Goal: Communication & Community: Answer question/provide support

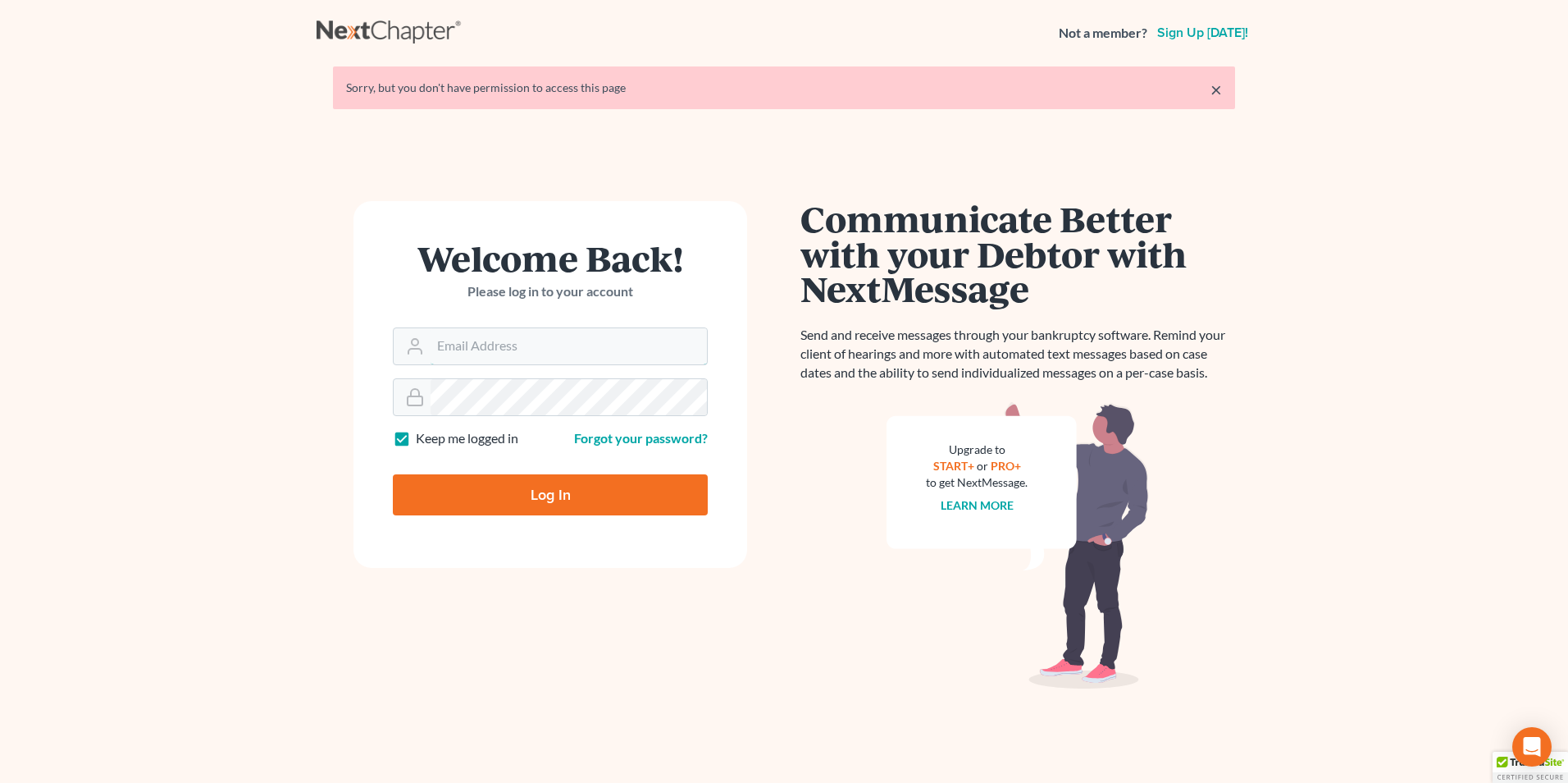
type input "[EMAIL_ADDRESS][DOMAIN_NAME]"
click at [521, 497] on input "Log In" at bounding box center [549, 495] width 315 height 41
type input "Thinking..."
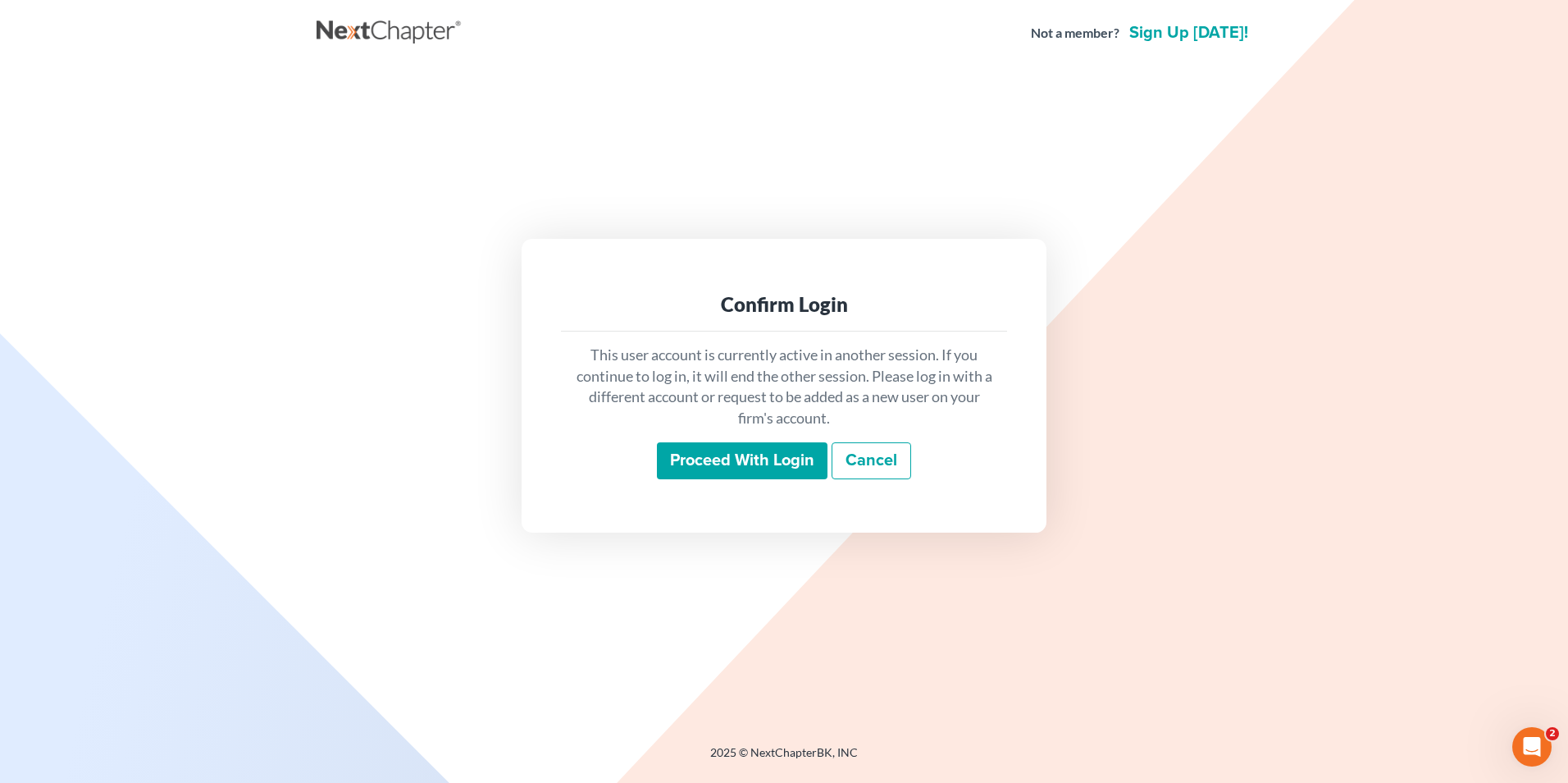
click at [727, 457] on input "Proceed with login" at bounding box center [742, 461] width 171 height 38
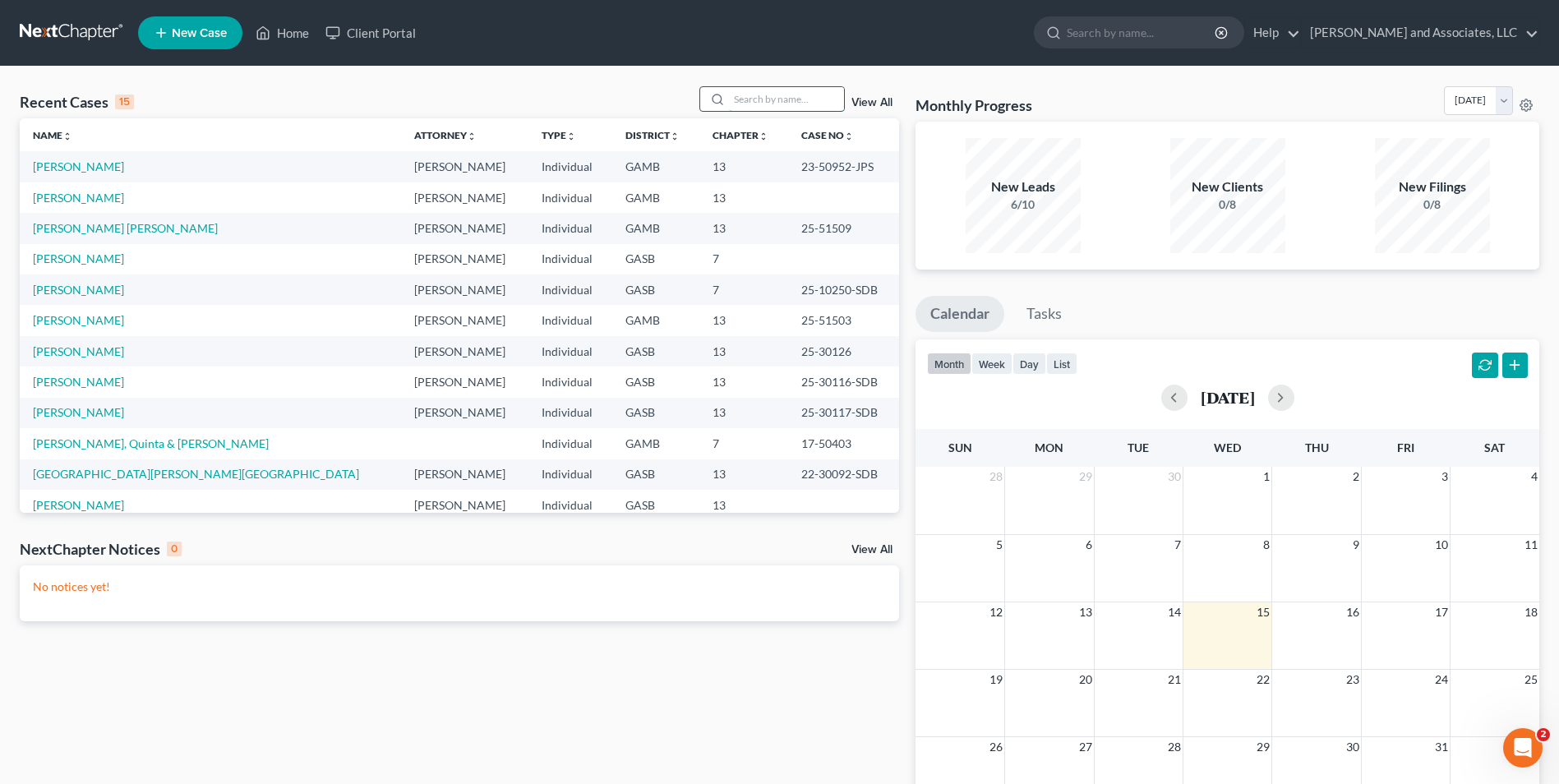
click at [738, 98] on input "search" at bounding box center [786, 99] width 115 height 23
type input "denson"
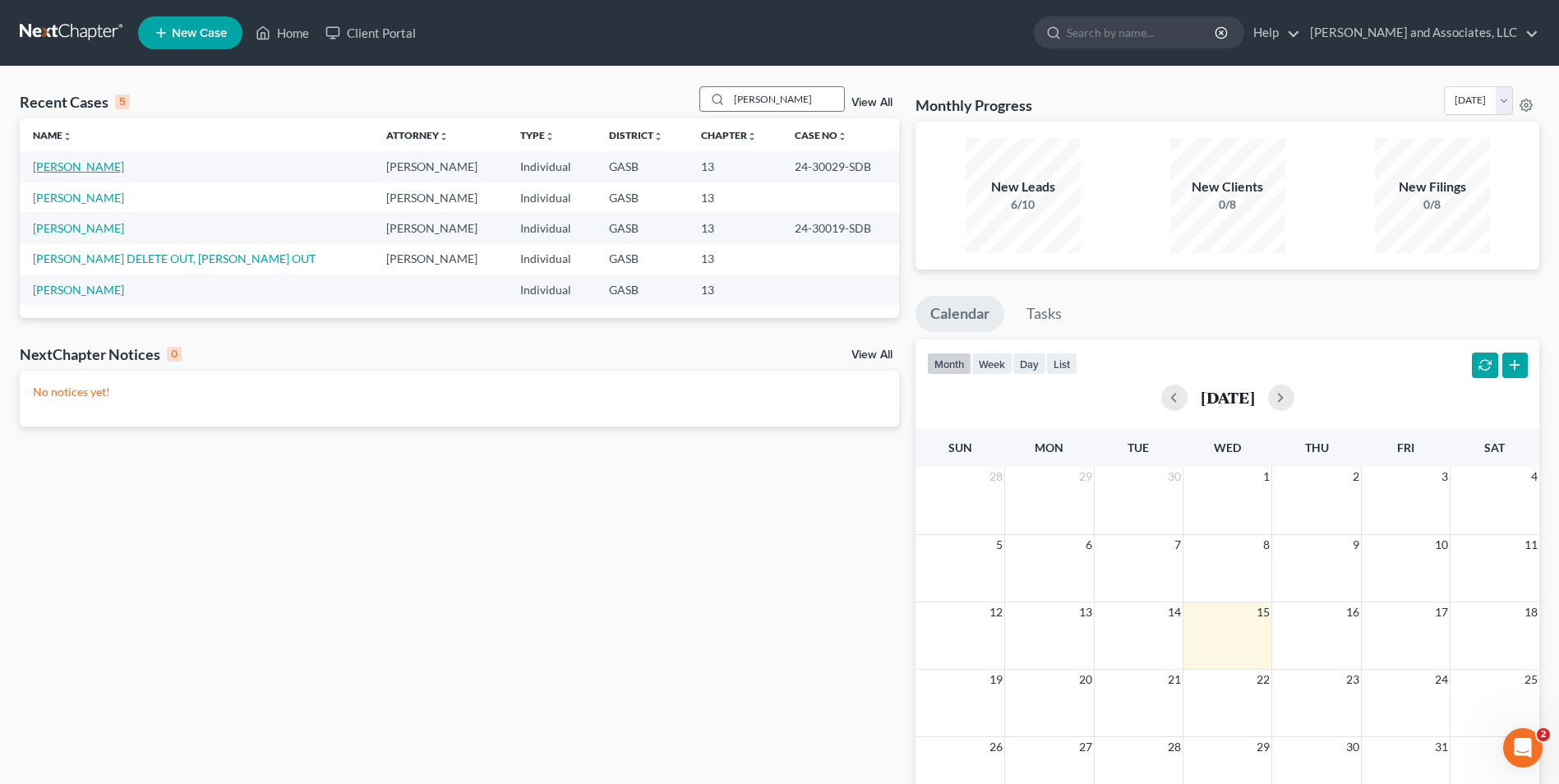
click at [84, 169] on link "Denson, Mark" at bounding box center [78, 166] width 91 height 14
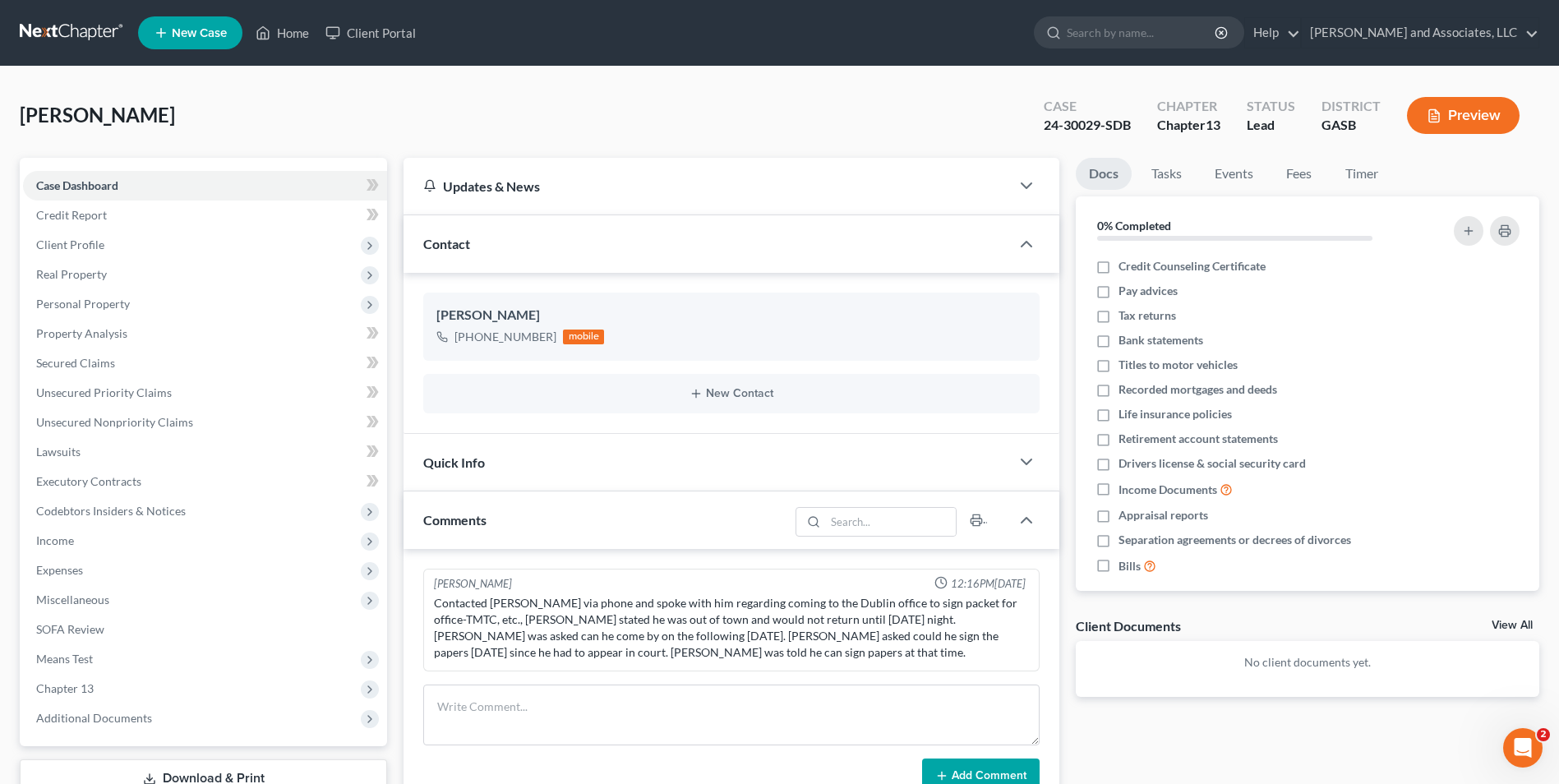
scroll to position [633, 0]
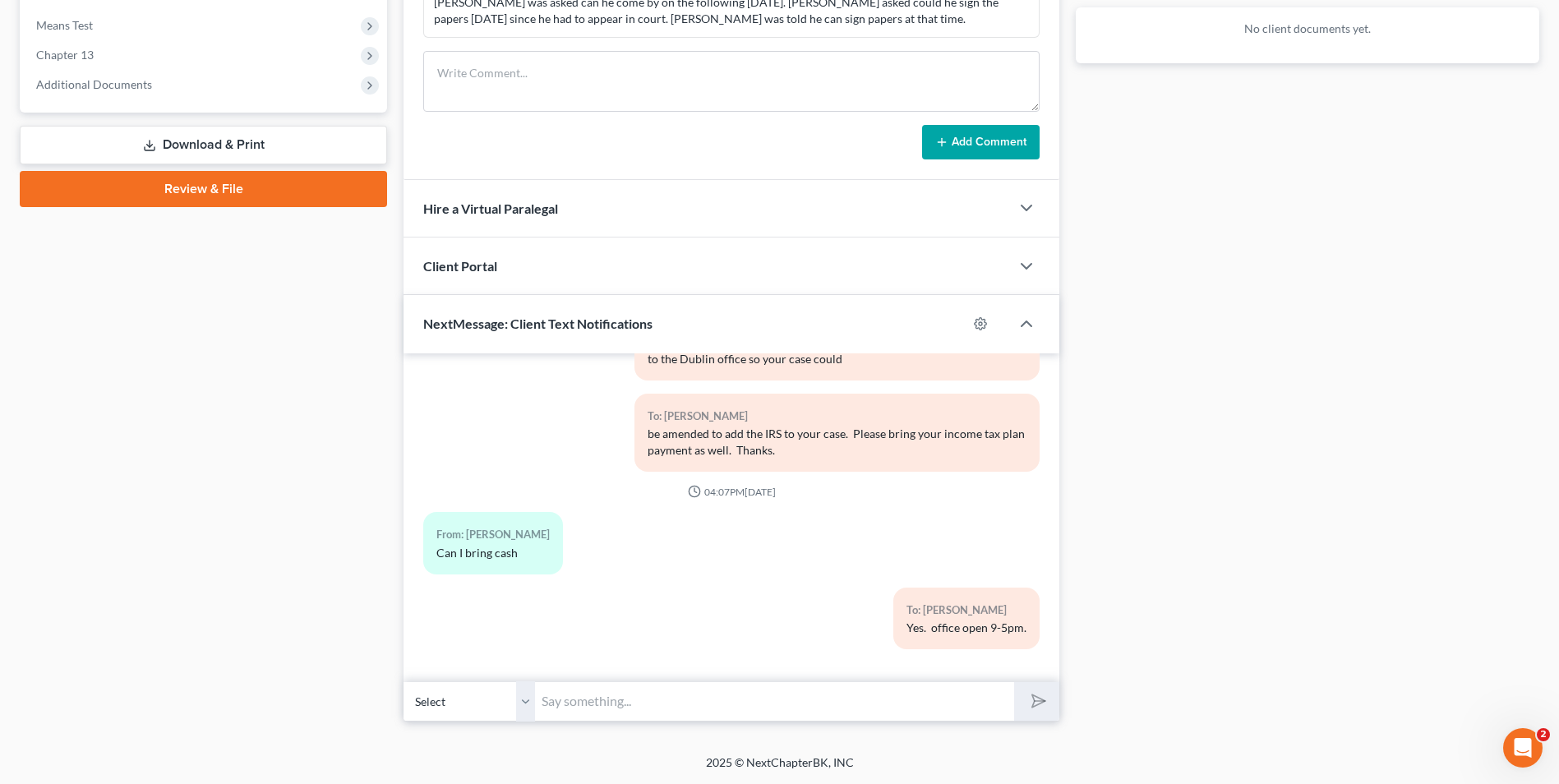
click at [581, 709] on input "text" at bounding box center [775, 701] width 479 height 40
type input "Good Morning, Mr. Denson. This is Attorney Michon Walker. I received your messa…"
click at [1039, 698] on polygon "submit" at bounding box center [1036, 701] width 20 height 20
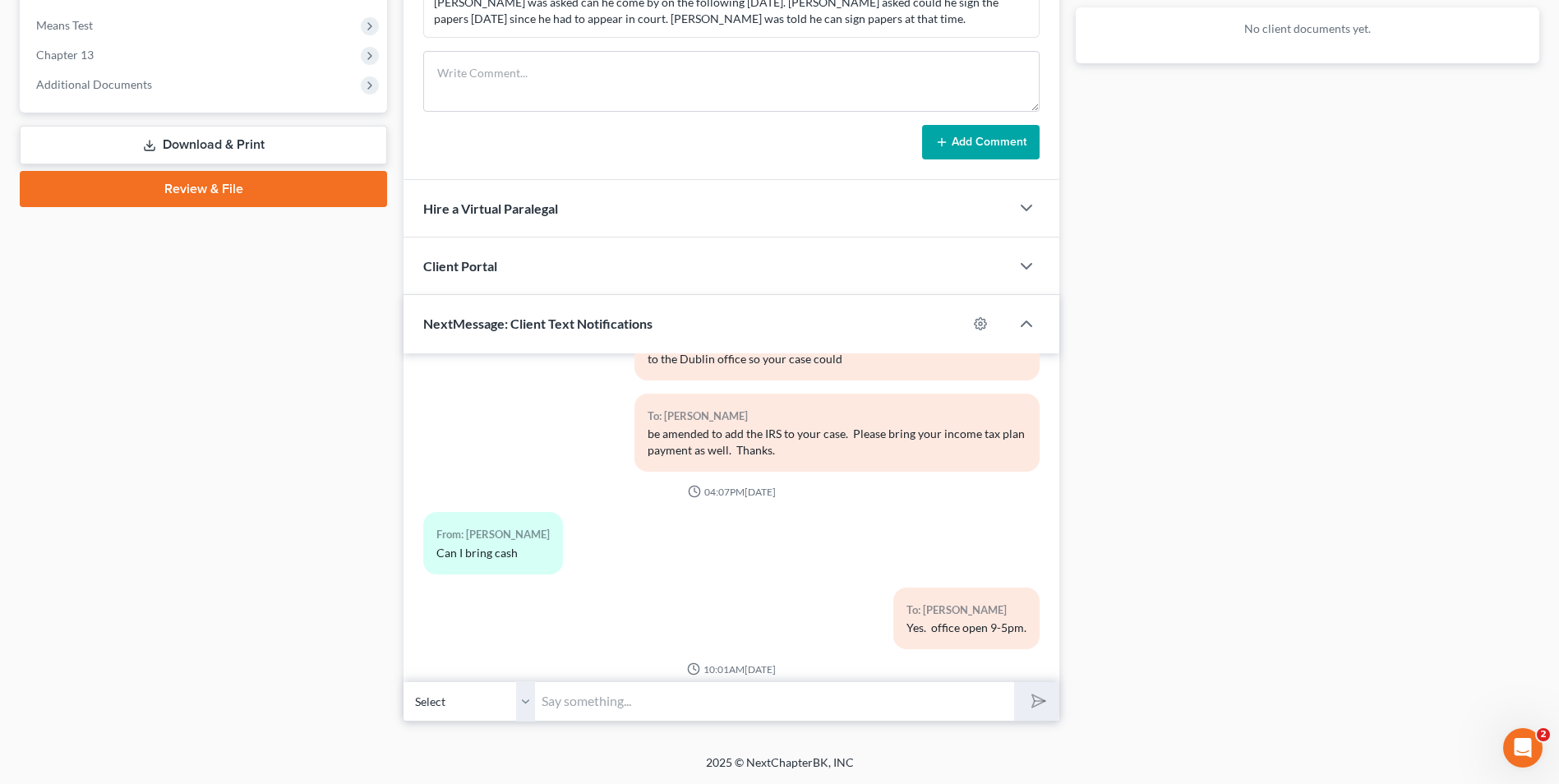
click at [804, 697] on input "text" at bounding box center [775, 701] width 479 height 40
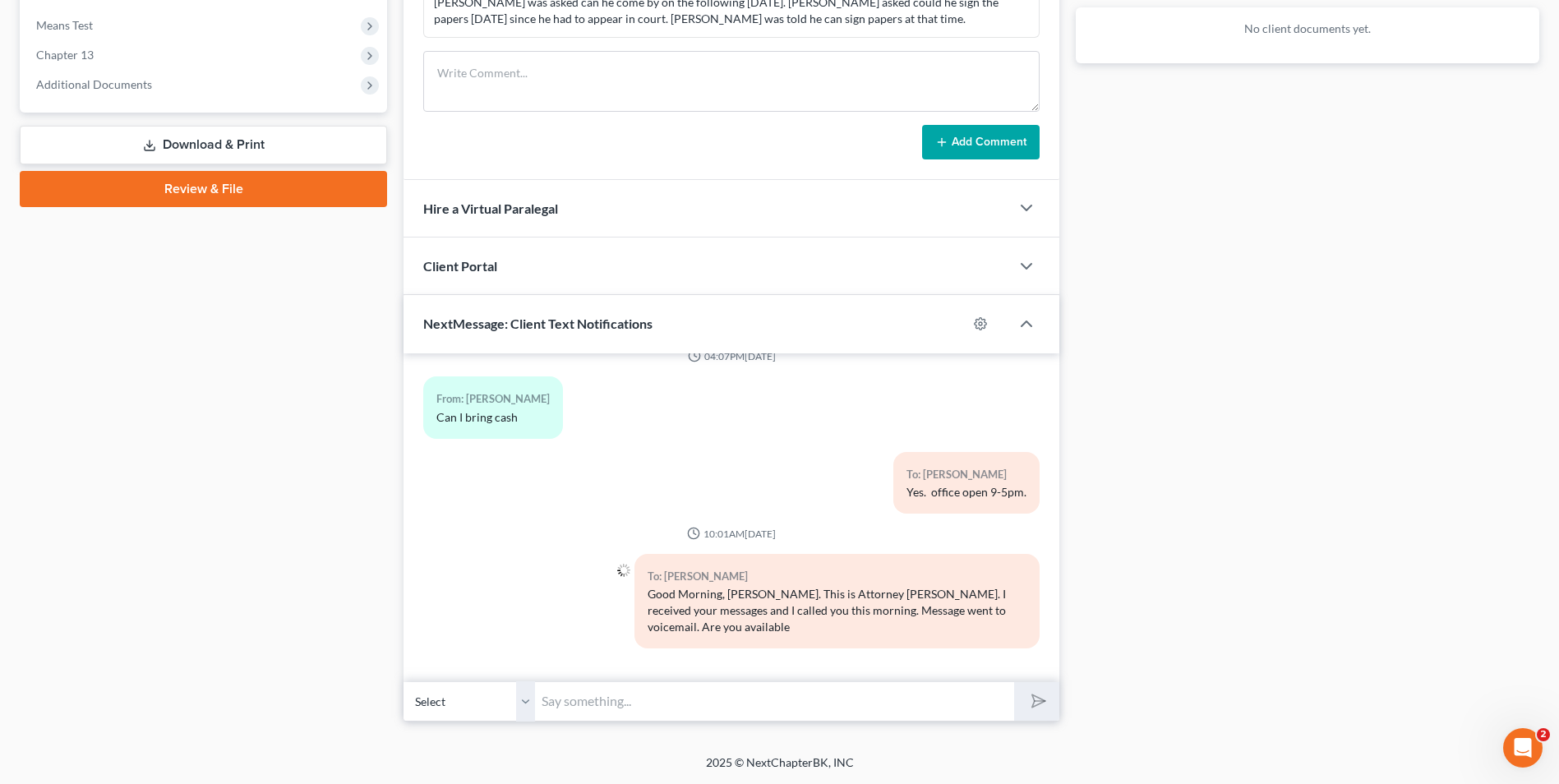
click at [804, 697] on input "text" at bounding box center [775, 701] width 479 height 40
click at [507, 575] on div at bounding box center [520, 607] width 211 height 108
click at [557, 699] on input "text" at bounding box center [775, 701] width 479 height 40
type input "to speak by telephone? Please advise. Thank you."
click at [1014, 681] on button "submit" at bounding box center [1037, 700] width 45 height 38
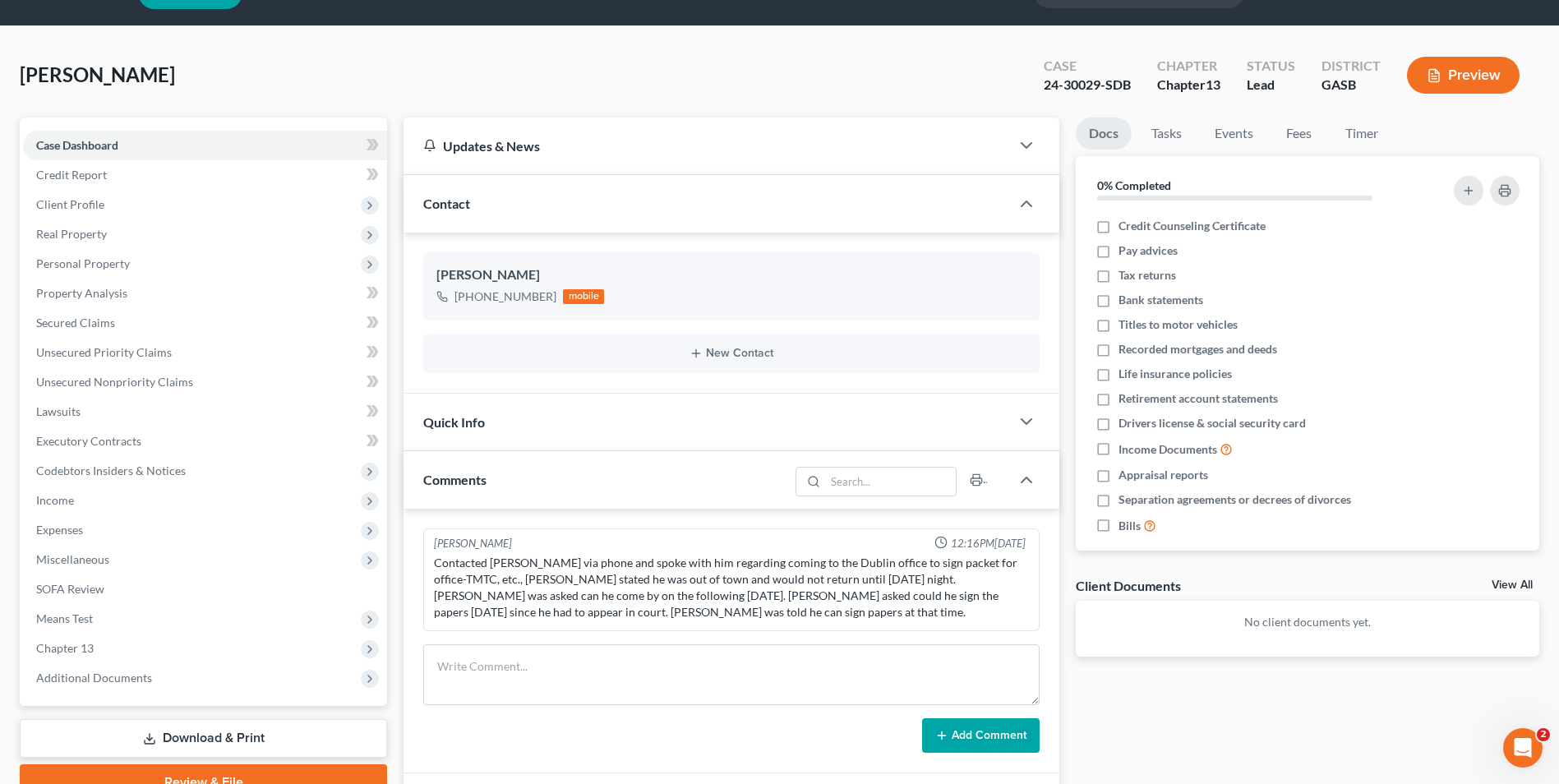
scroll to position [0, 0]
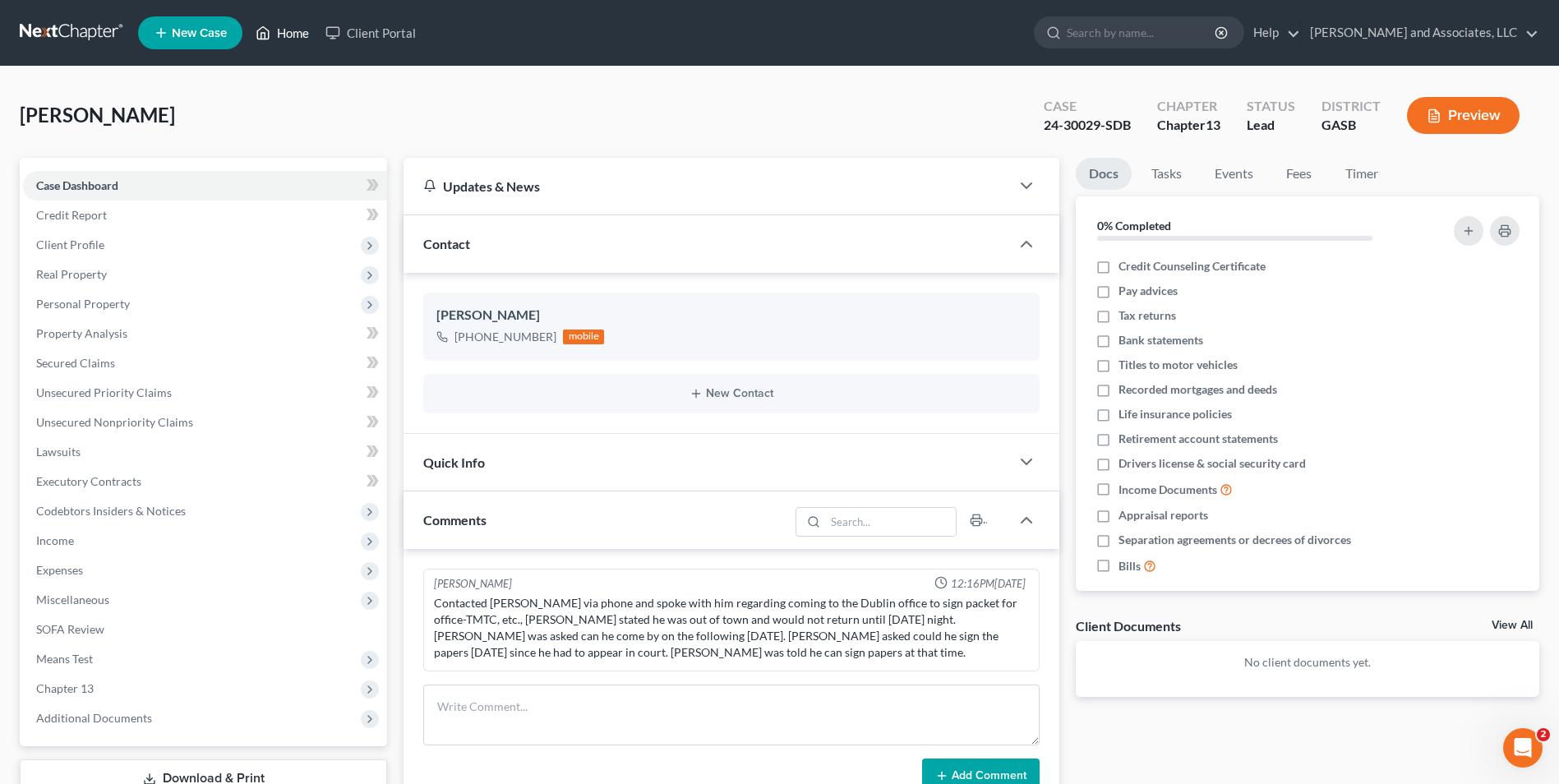
click at [302, 31] on link "Home" at bounding box center [282, 32] width 69 height 29
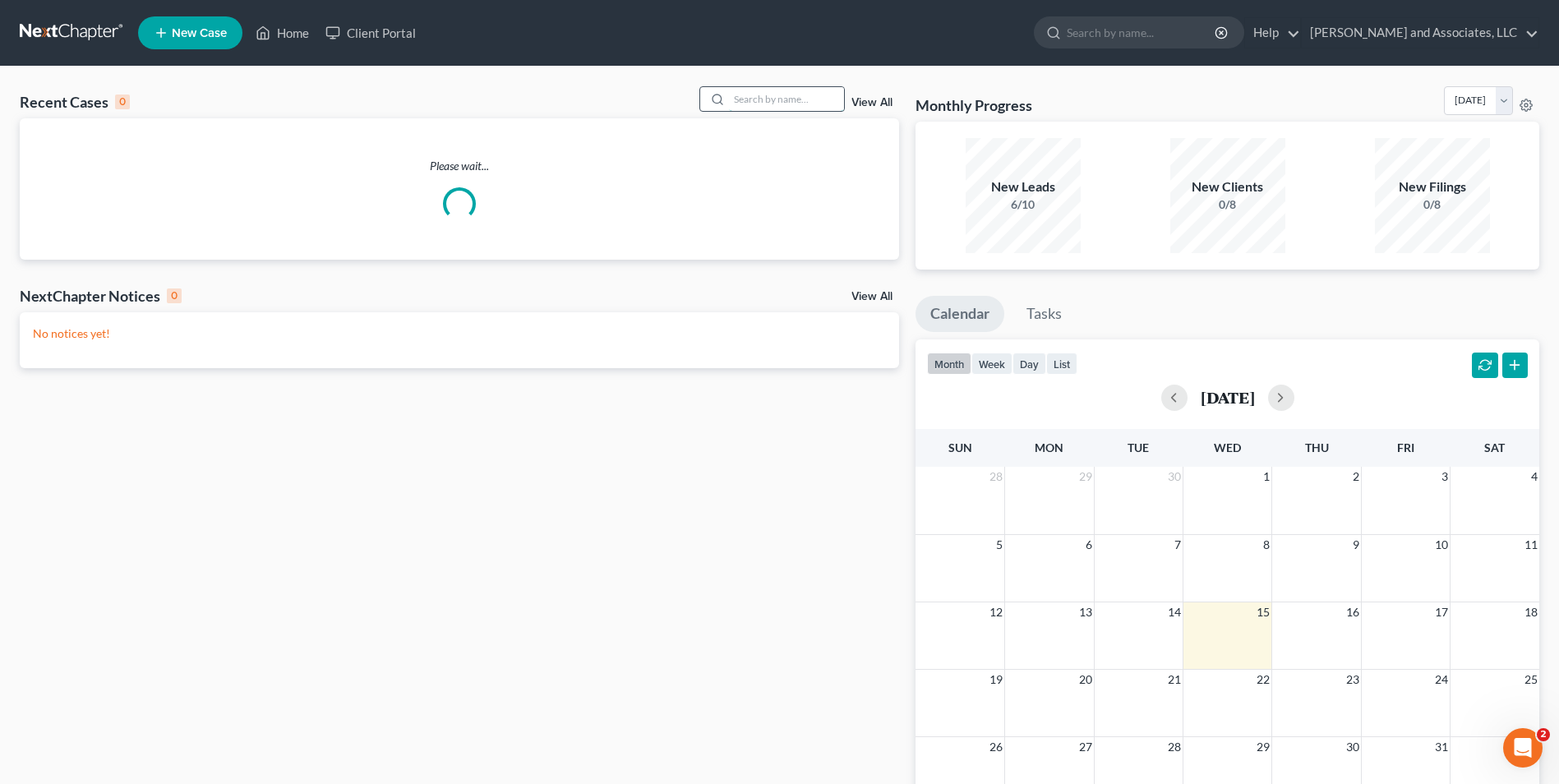
click at [776, 102] on input "search" at bounding box center [786, 99] width 115 height 23
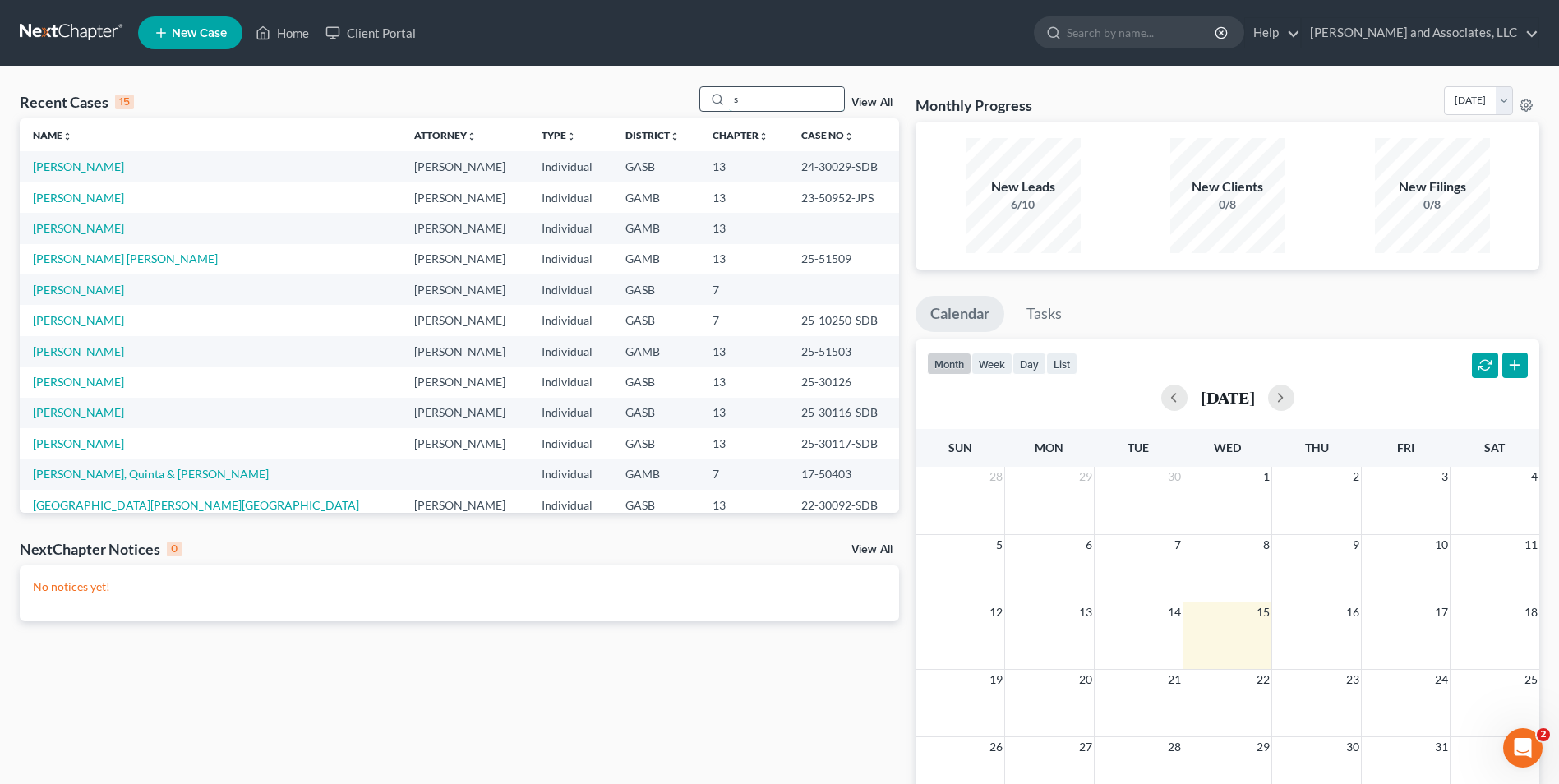
click at [776, 102] on input "s" at bounding box center [786, 99] width 115 height 23
type input "shannon"
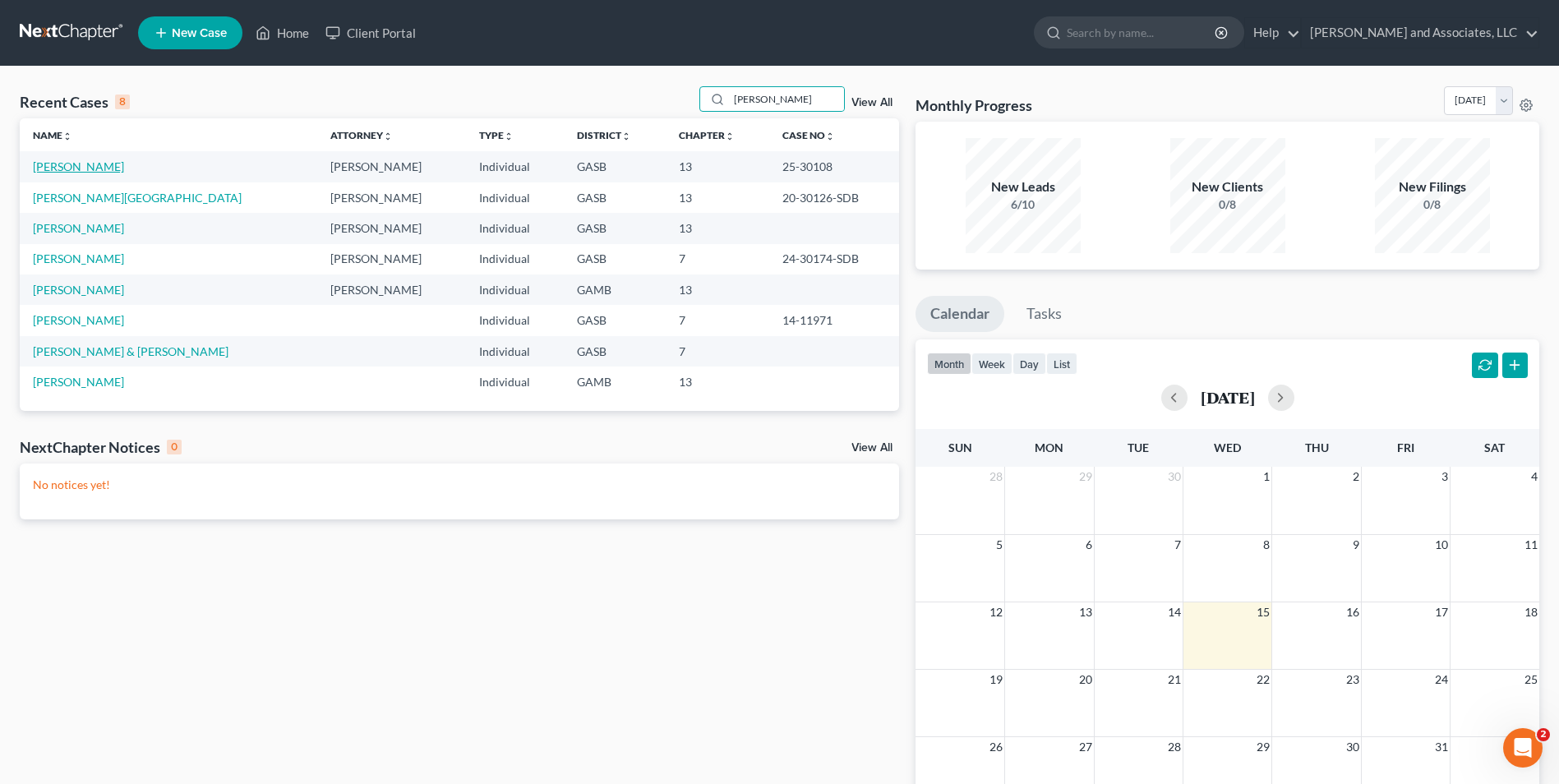
click at [59, 170] on link "Horne, Shannon" at bounding box center [78, 166] width 91 height 14
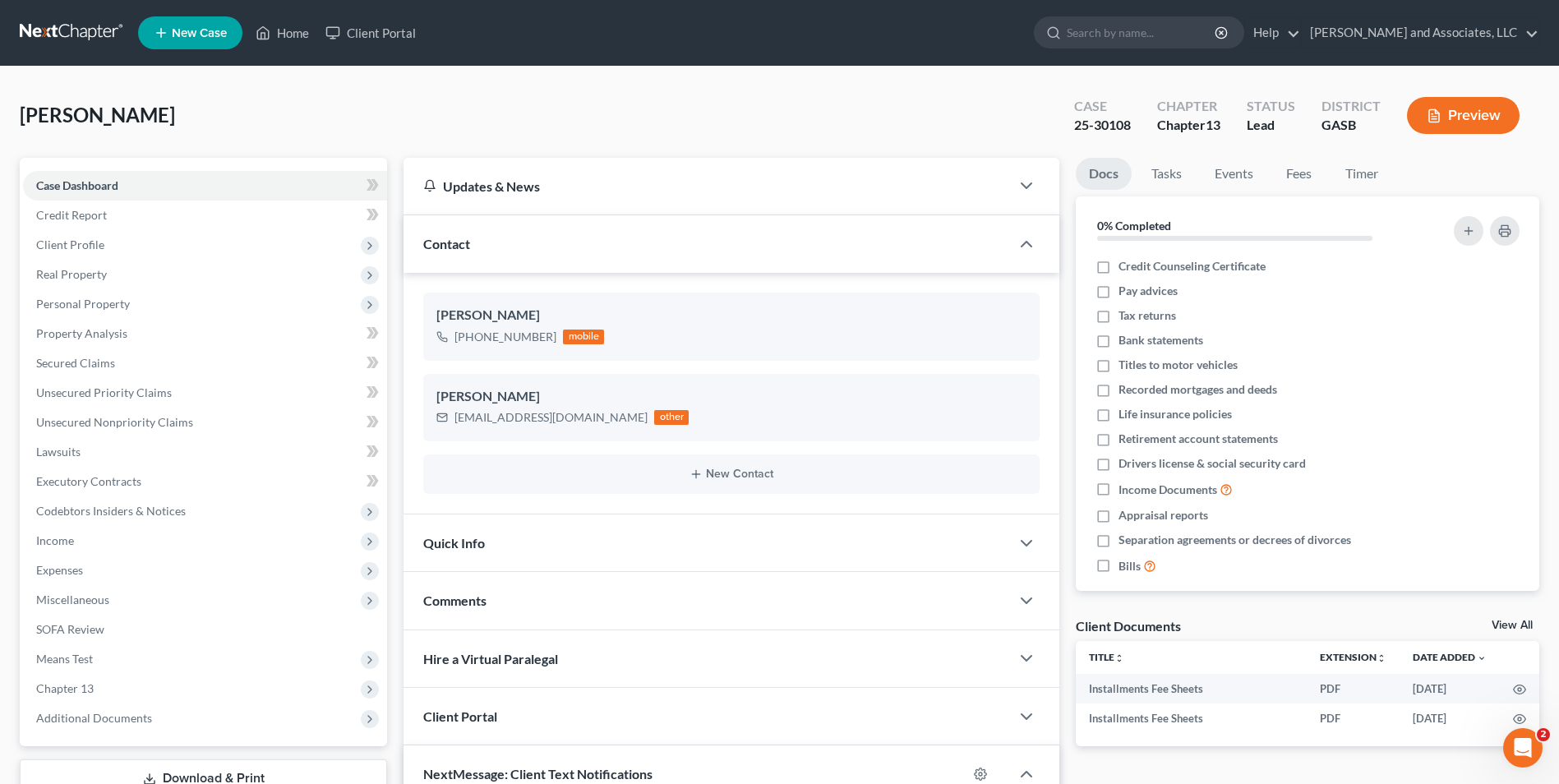
scroll to position [450, 0]
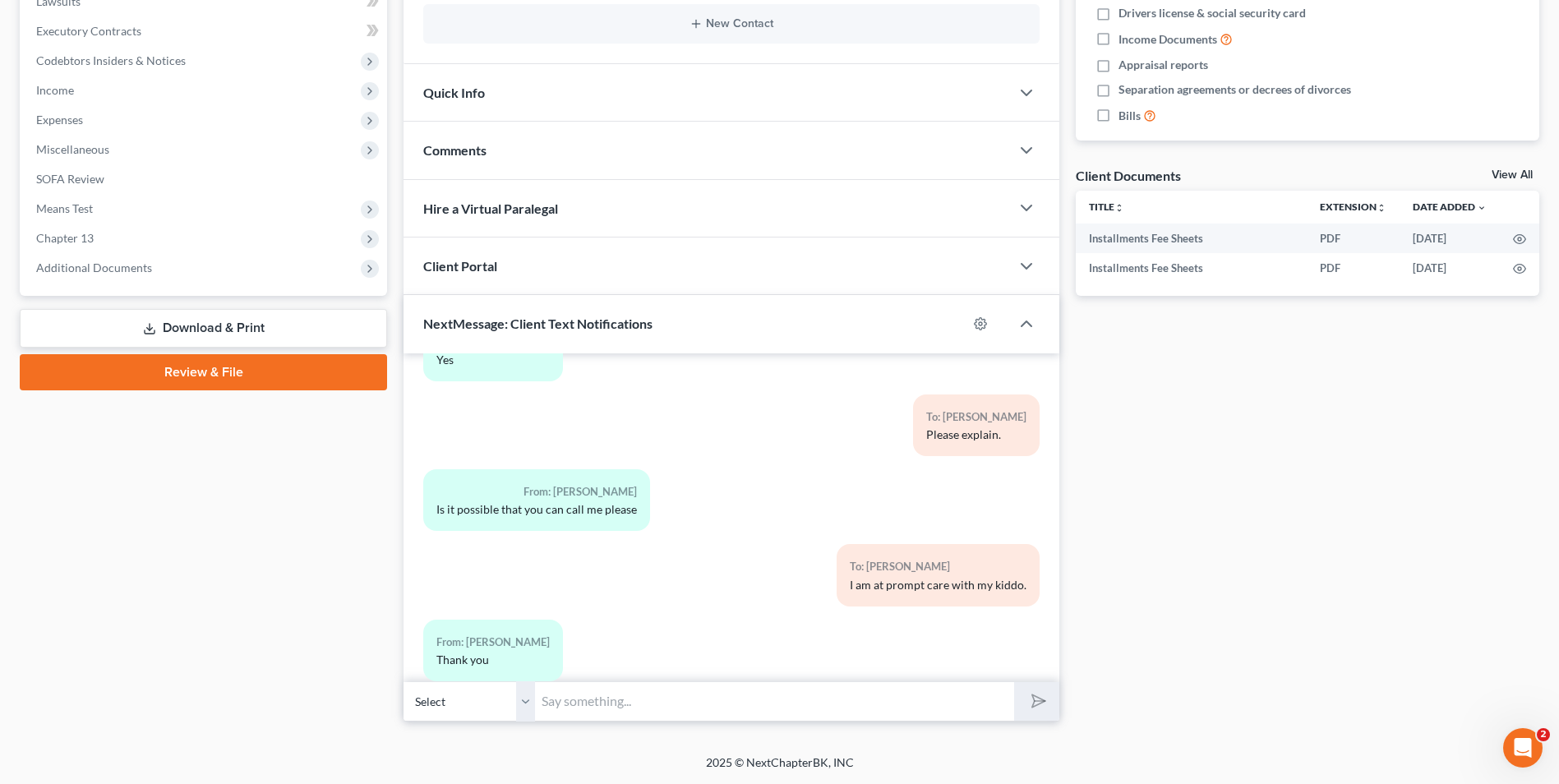
click at [601, 696] on input "text" at bounding box center [775, 701] width 479 height 40
type input "M"
type input "Good Morning, Mr. Horne. This is Attorney Michon Walker. What time are you avai…"
click at [1014, 681] on button "submit" at bounding box center [1037, 700] width 45 height 38
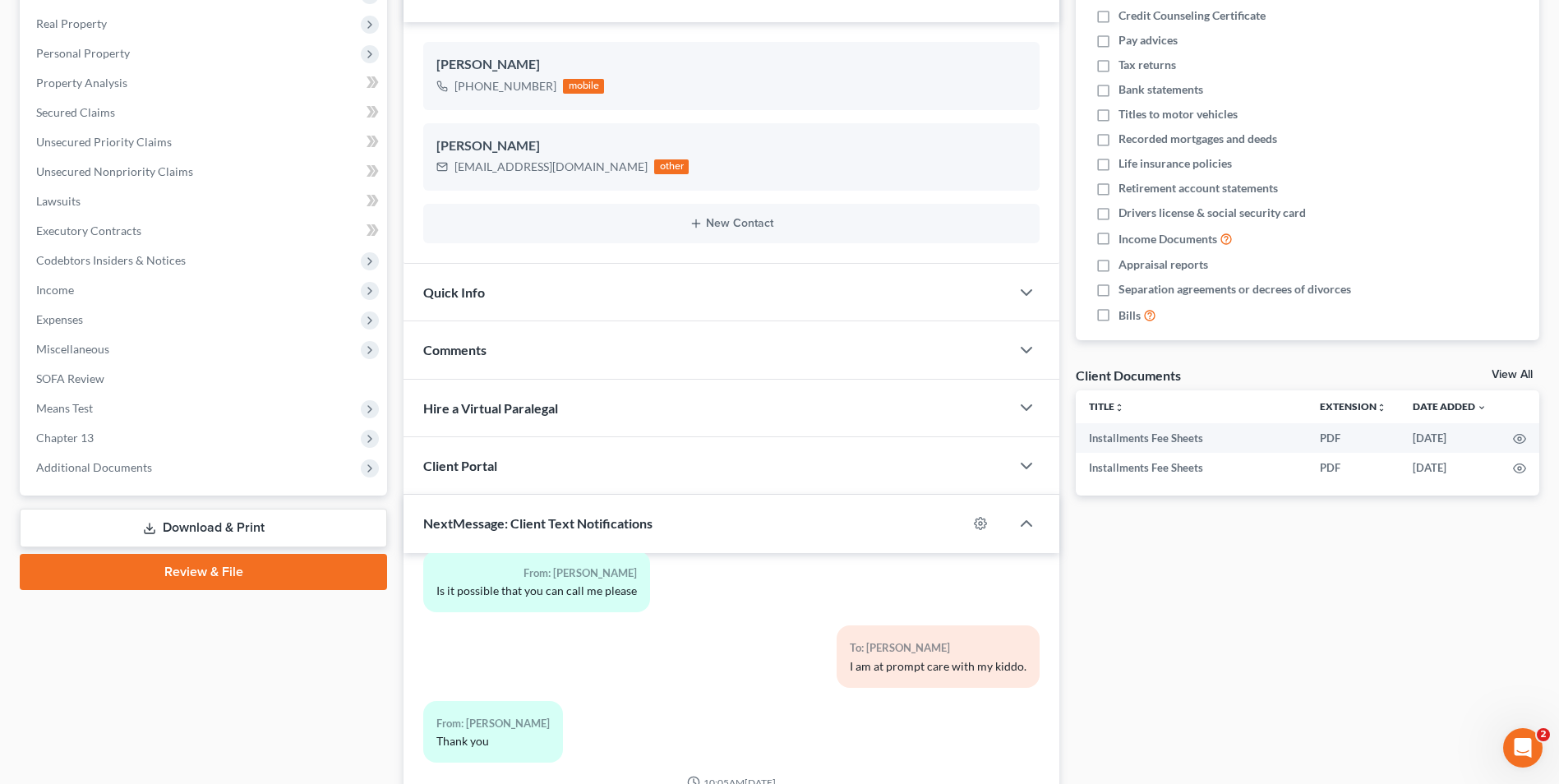
scroll to position [0, 0]
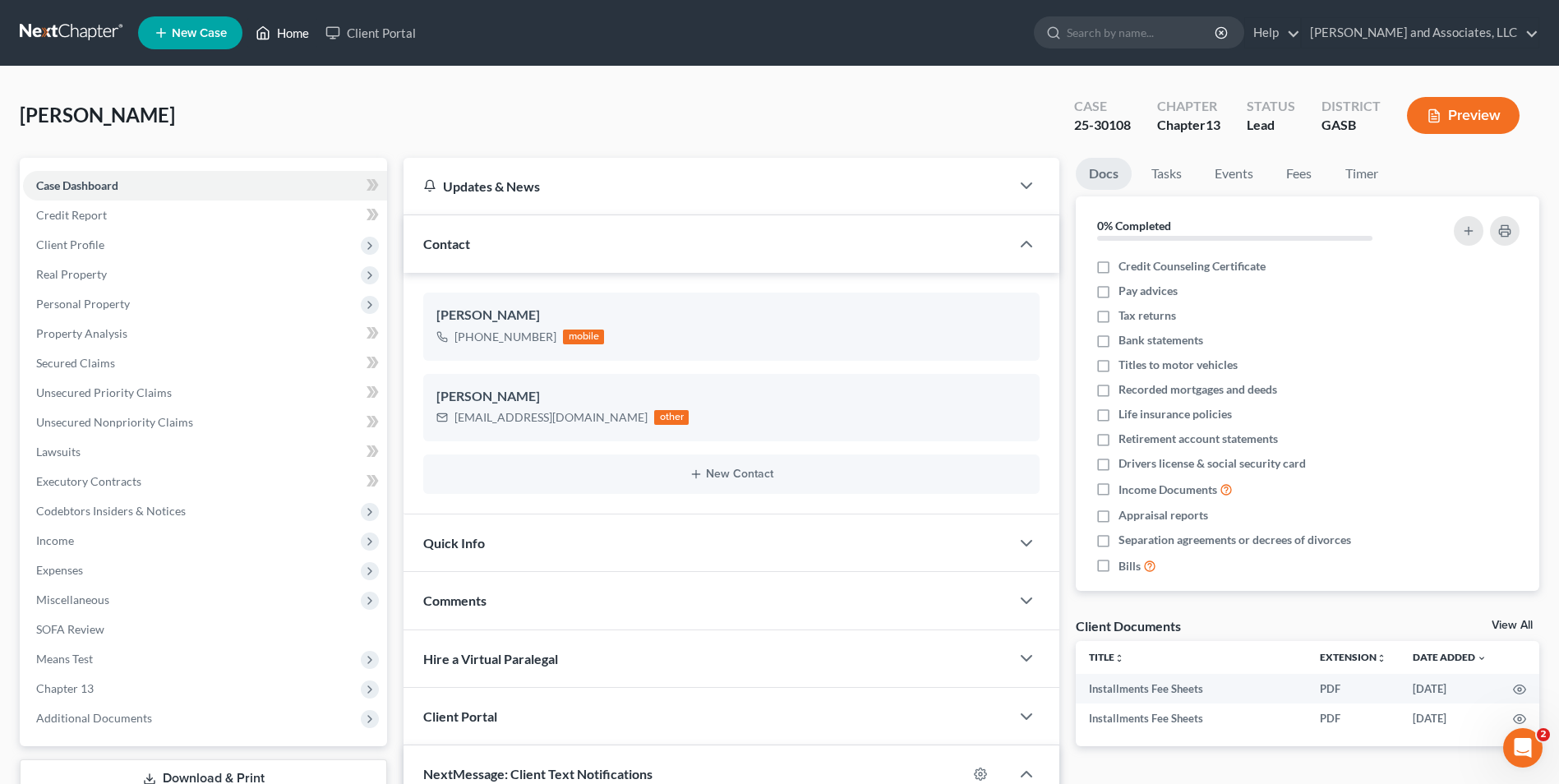
click at [291, 36] on link "Home" at bounding box center [282, 32] width 69 height 29
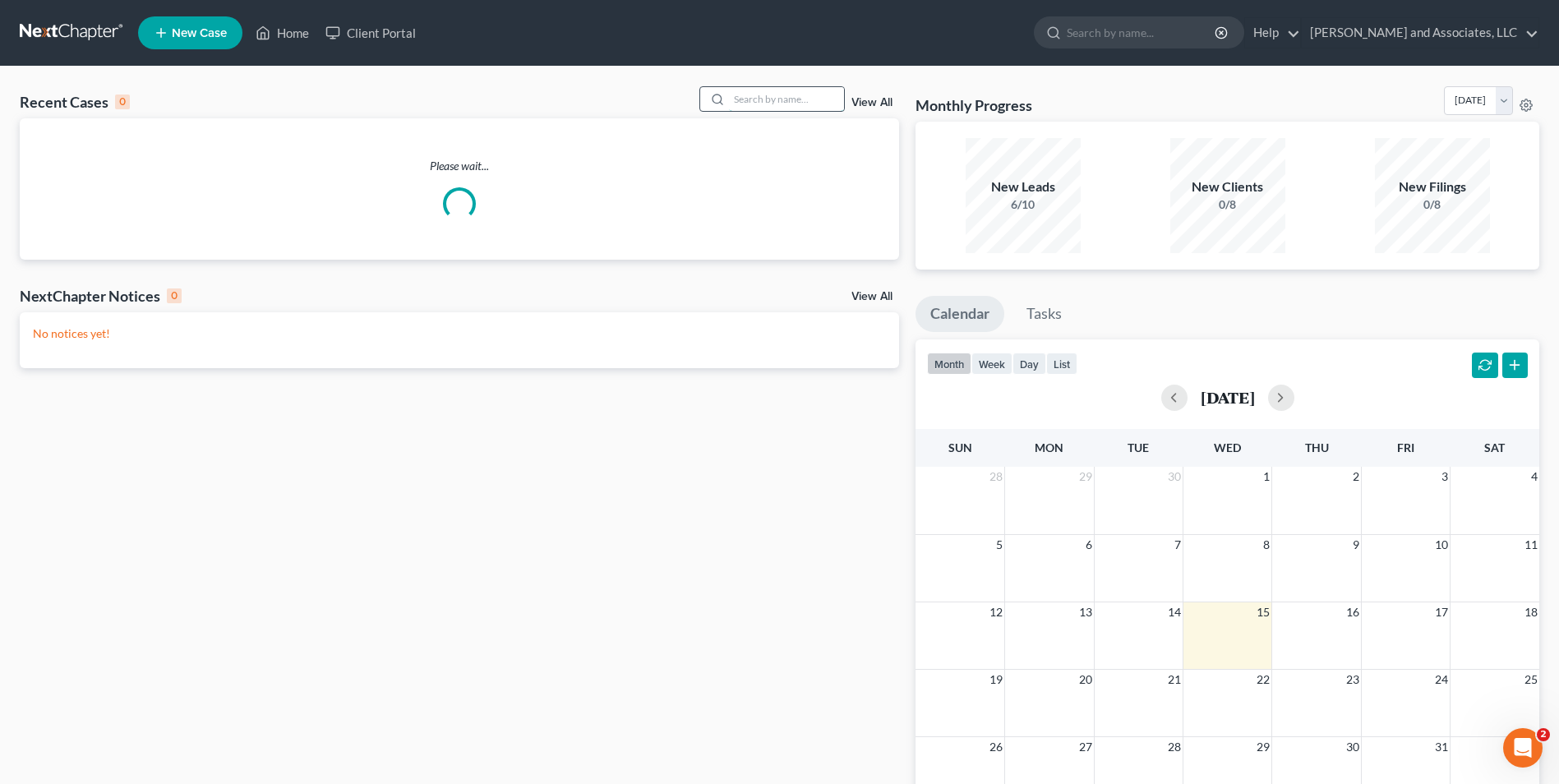
click at [736, 98] on input "search" at bounding box center [786, 99] width 115 height 23
type input "todd"
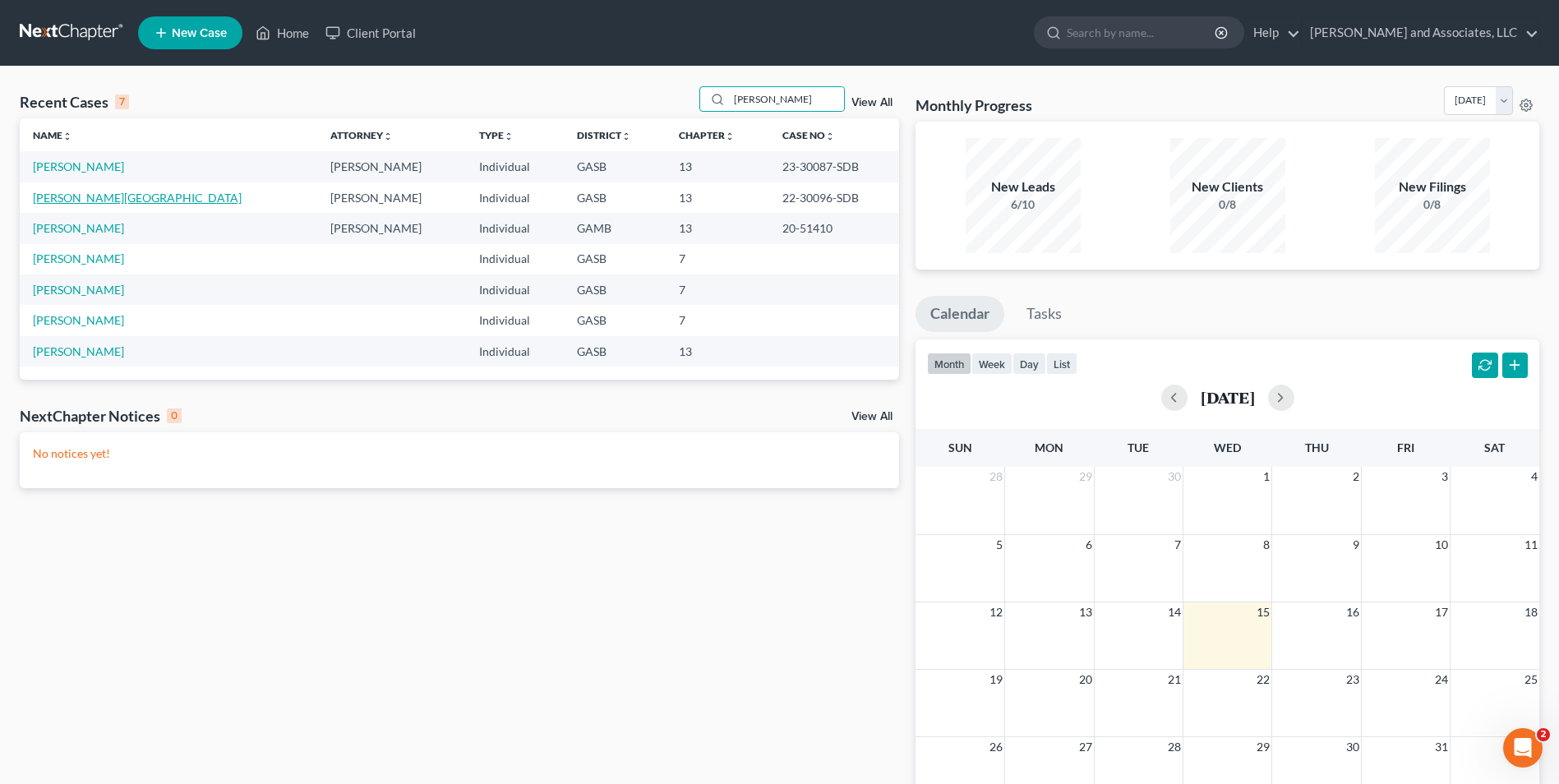
click at [91, 197] on link "Todd, Wenona" at bounding box center [137, 197] width 208 height 14
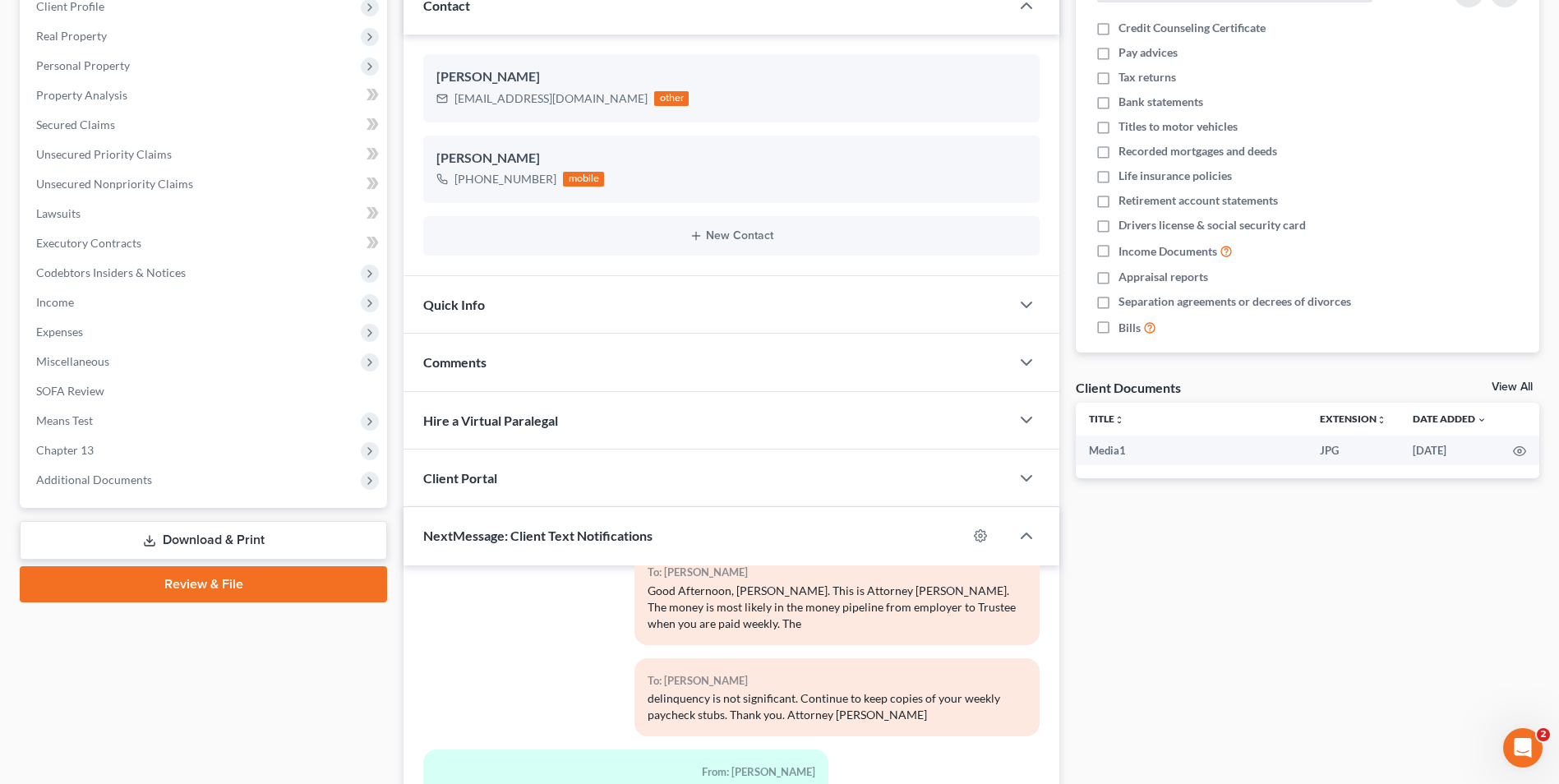
scroll to position [450, 0]
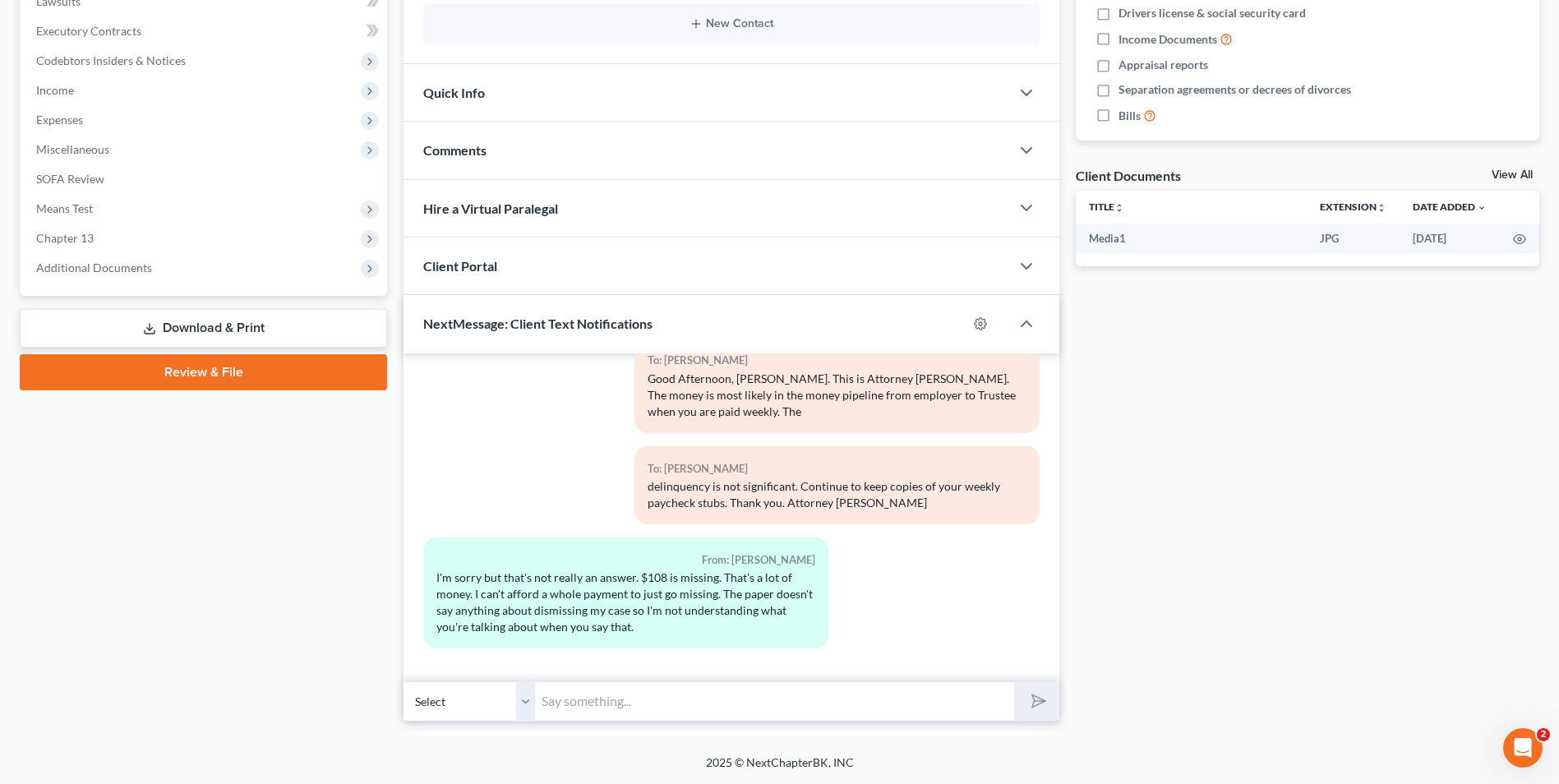
click at [595, 685] on input "text" at bounding box center [775, 701] width 479 height 40
click at [564, 707] on input "text" at bounding box center [775, 701] width 479 height 40
click at [564, 708] on input "text" at bounding box center [775, 701] width 479 height 40
click at [620, 712] on input "text" at bounding box center [775, 701] width 479 height 40
click at [944, 589] on div "From: Wenona Todd I'm sorry but that's not really an answer. $108 is missing. T…" at bounding box center [731, 599] width 633 height 124
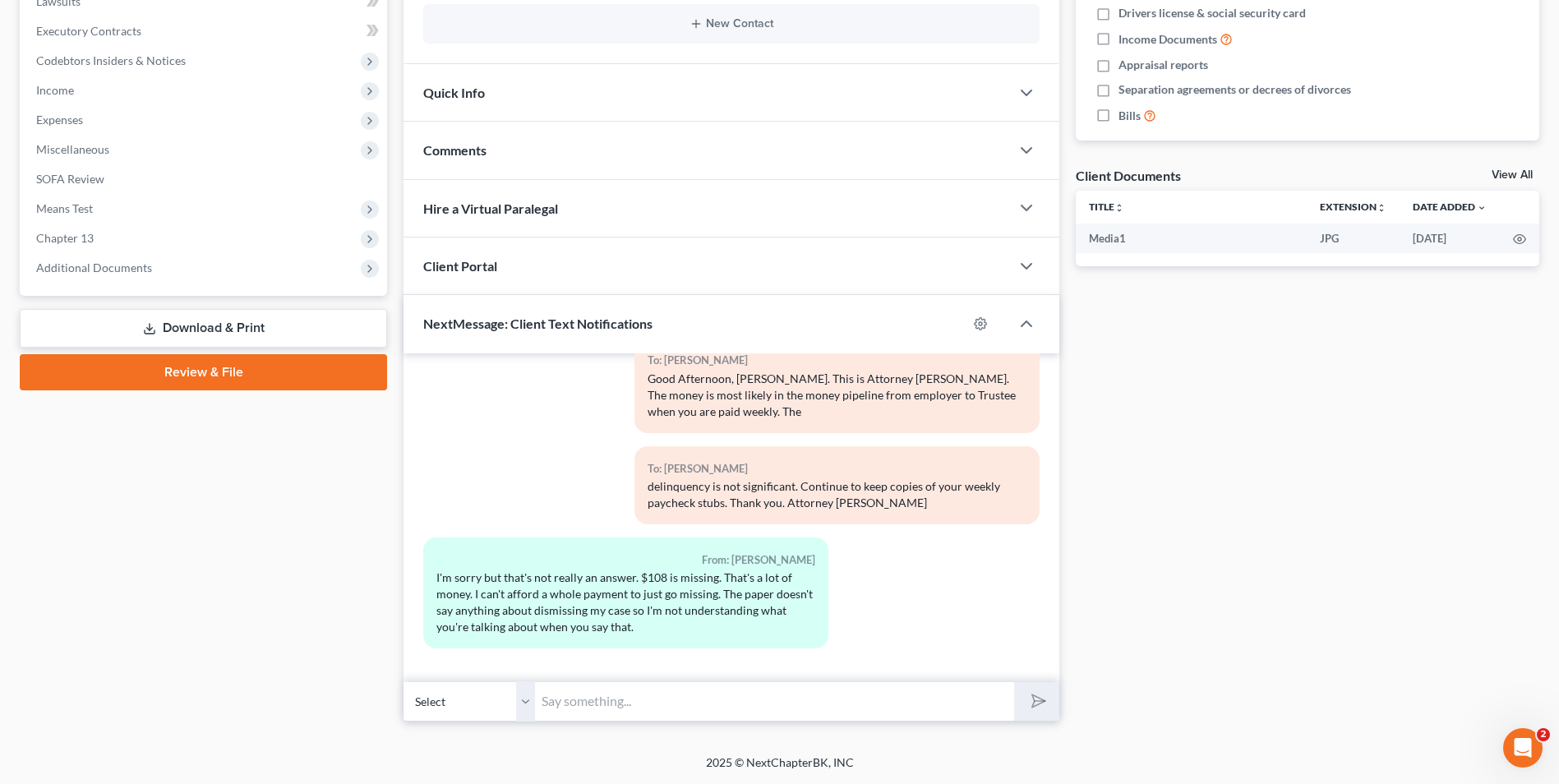
click at [584, 702] on input "text" at bounding box center [775, 701] width 479 height 40
click at [570, 706] on input "text" at bounding box center [775, 701] width 479 height 40
type input "Good Morning, Ms. Todd. This is Attorney Michon Walker. I received a message th…"
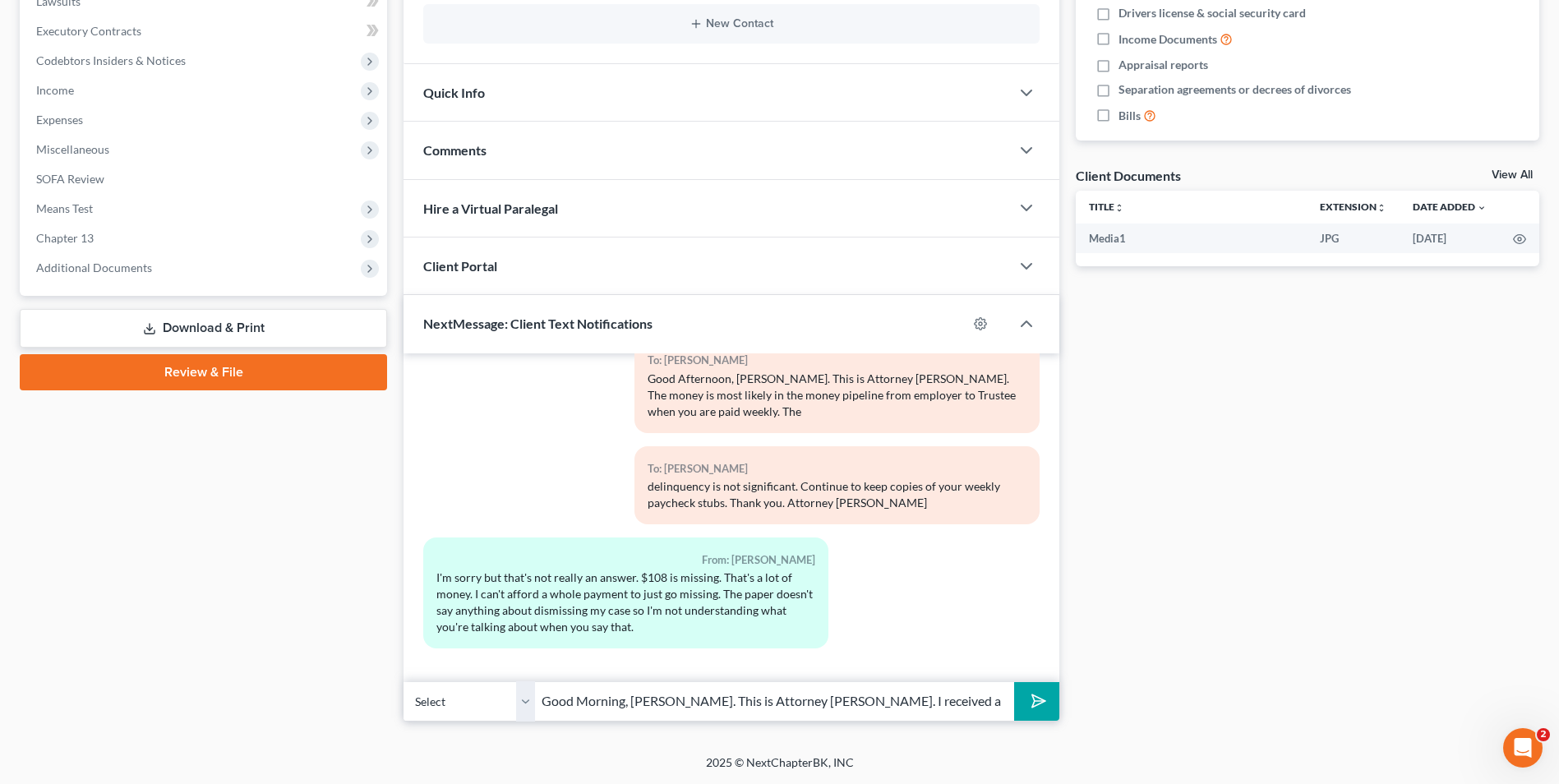
click at [1031, 705] on icon "submit" at bounding box center [1036, 701] width 23 height 23
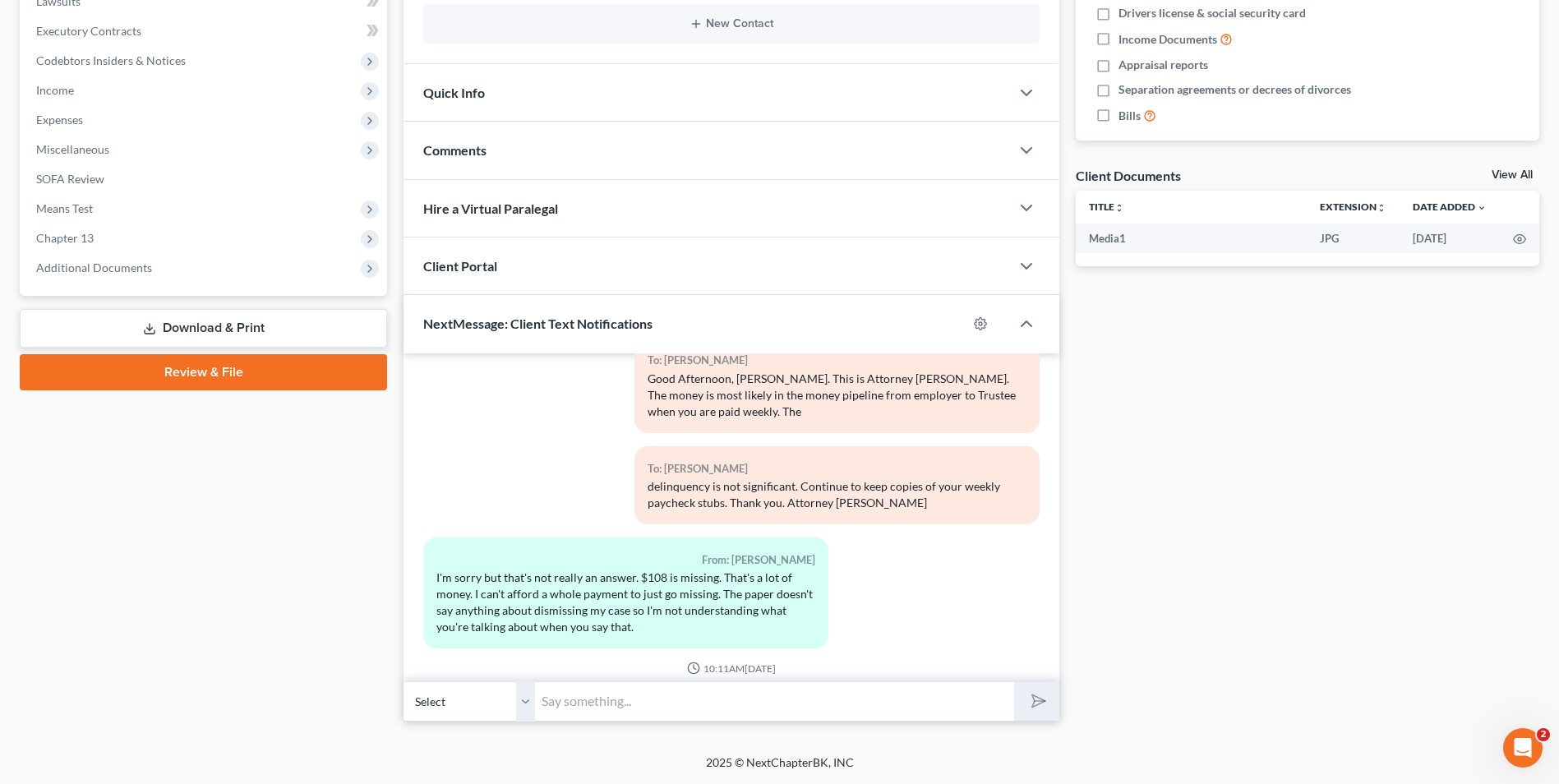
click at [795, 722] on div "Petition Navigation Case Dashboard Payments Invoices Payments Payments Credit R…" at bounding box center [780, 221] width 1520 height 1026
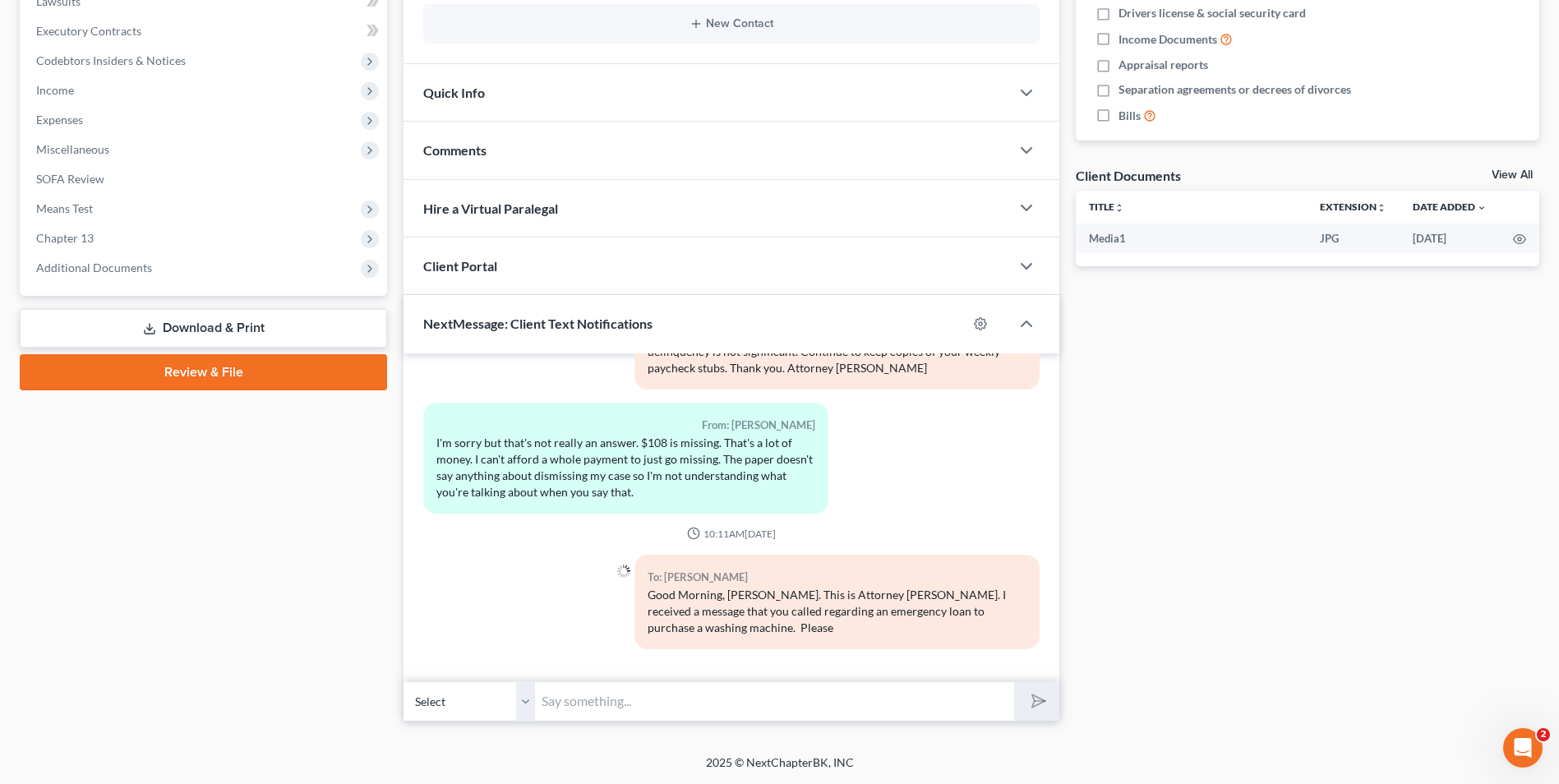
click at [713, 696] on input "text" at bounding box center [775, 701] width 479 height 40
type input "advise of a good time to return your call to discuss this matter. I called earl…"
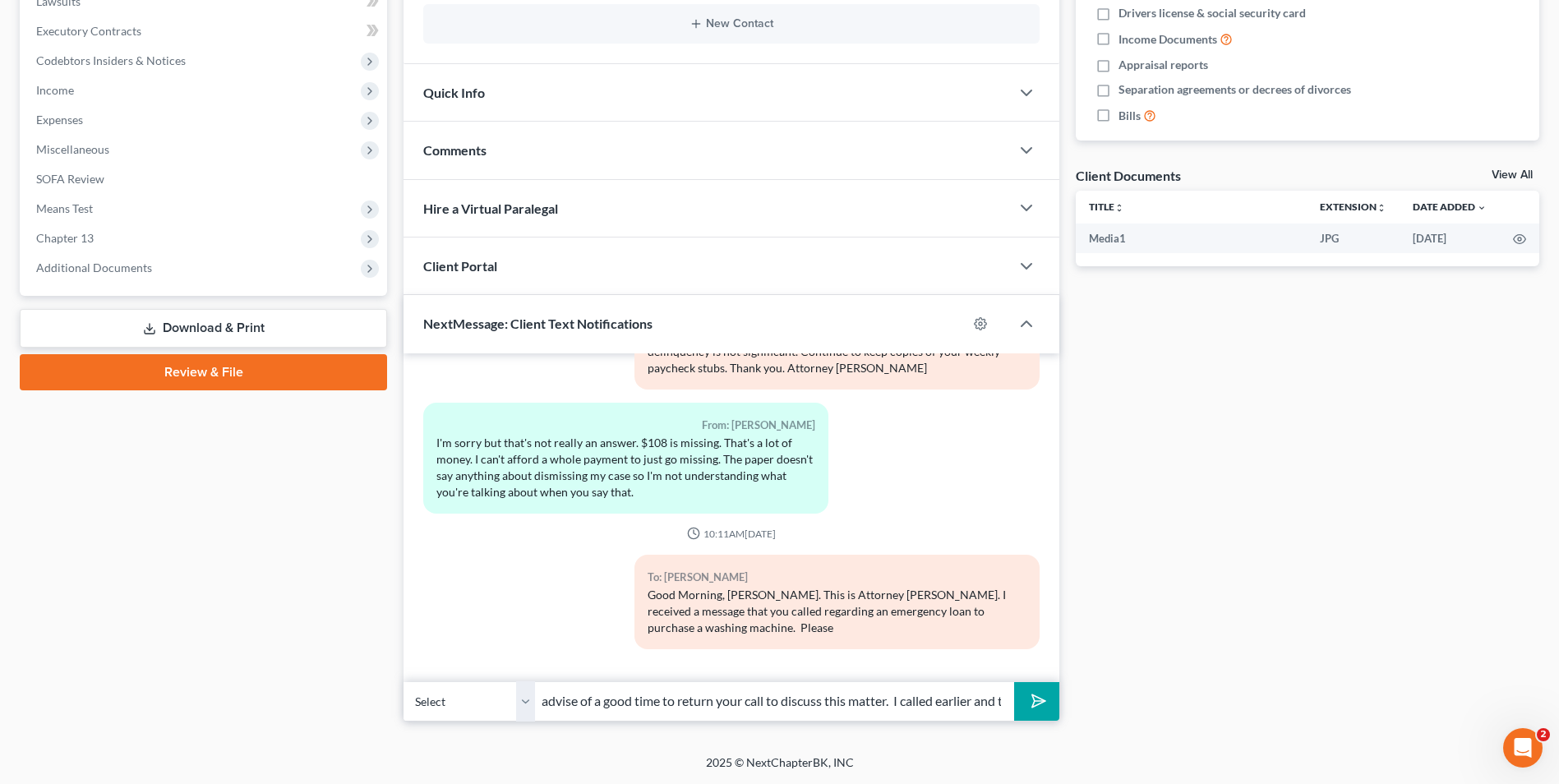
click at [1038, 706] on icon "submit" at bounding box center [1036, 701] width 23 height 23
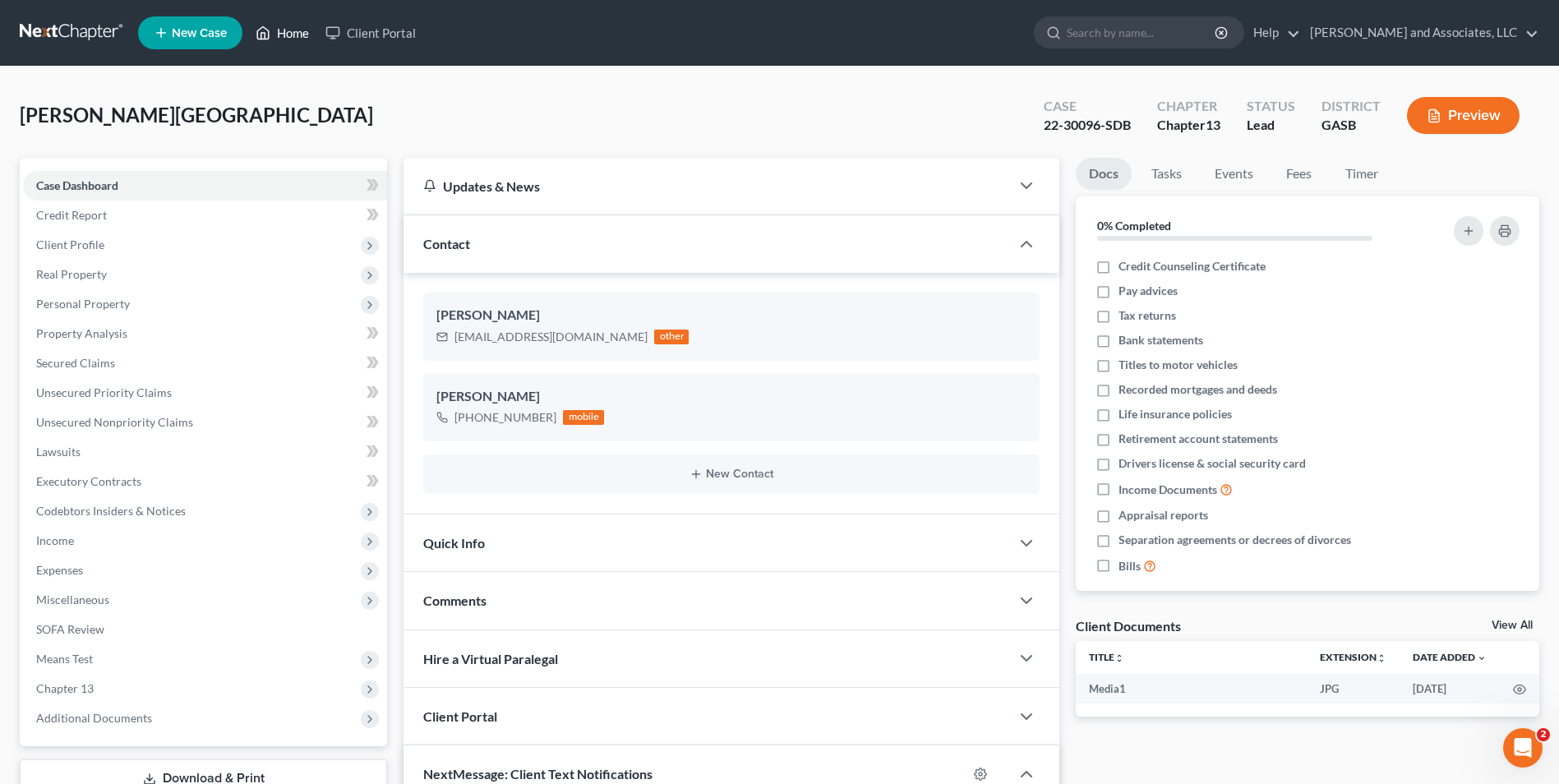
click at [294, 31] on link "Home" at bounding box center [282, 32] width 69 height 29
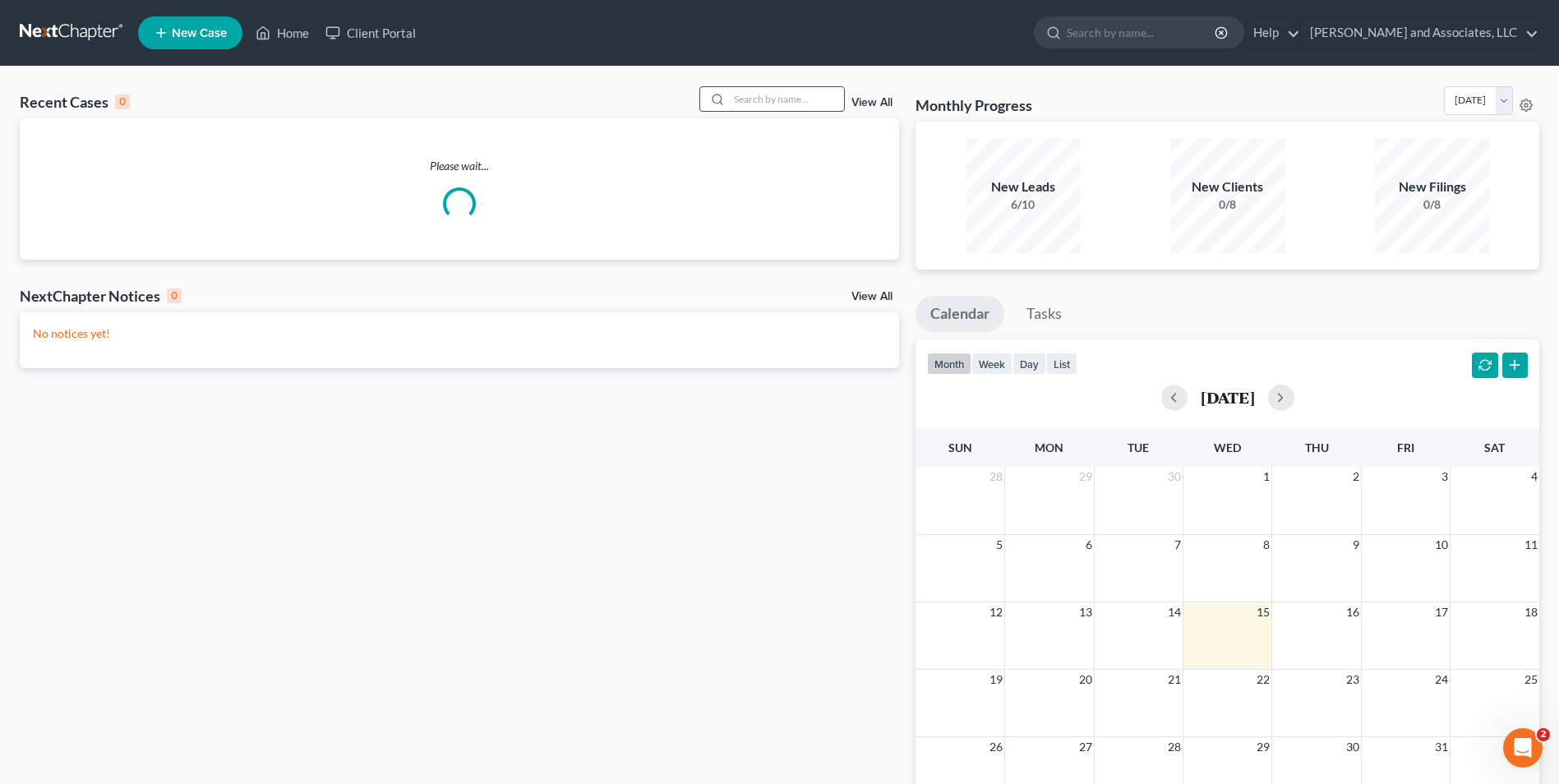
click at [754, 96] on input "search" at bounding box center [786, 99] width 115 height 23
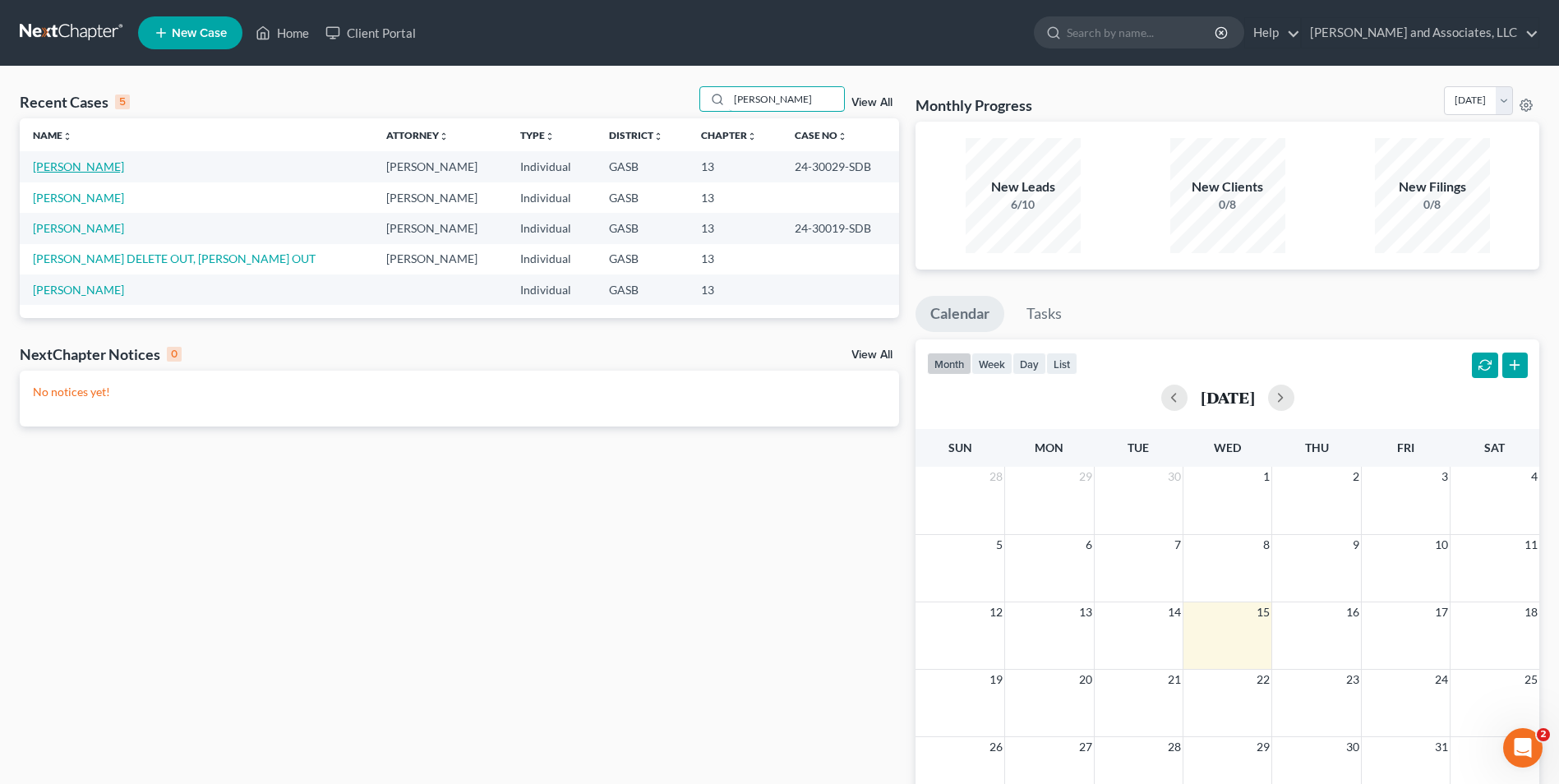
type input "denson"
click at [86, 170] on link "Denson, Mark" at bounding box center [78, 166] width 91 height 14
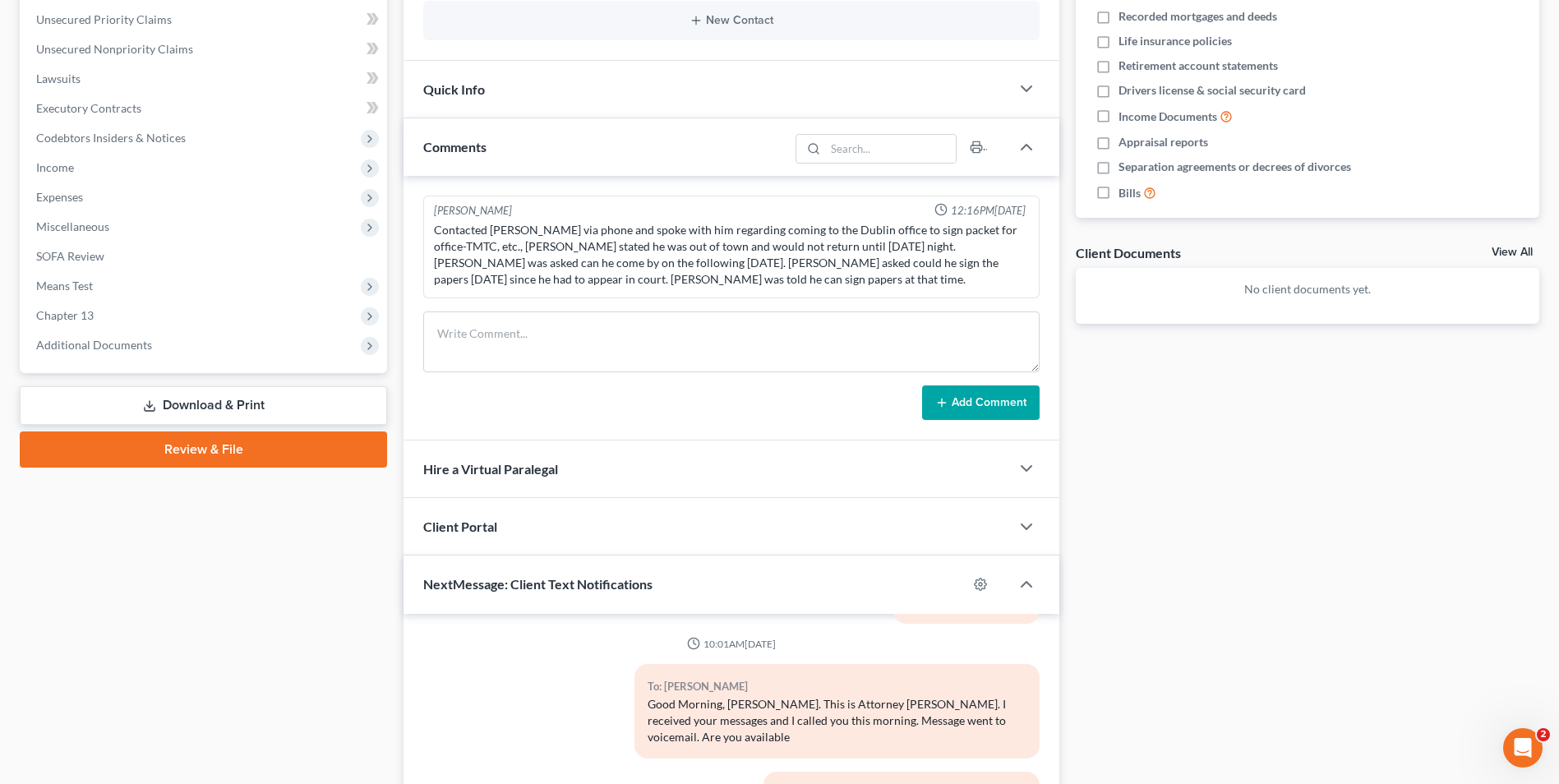
scroll to position [633, 0]
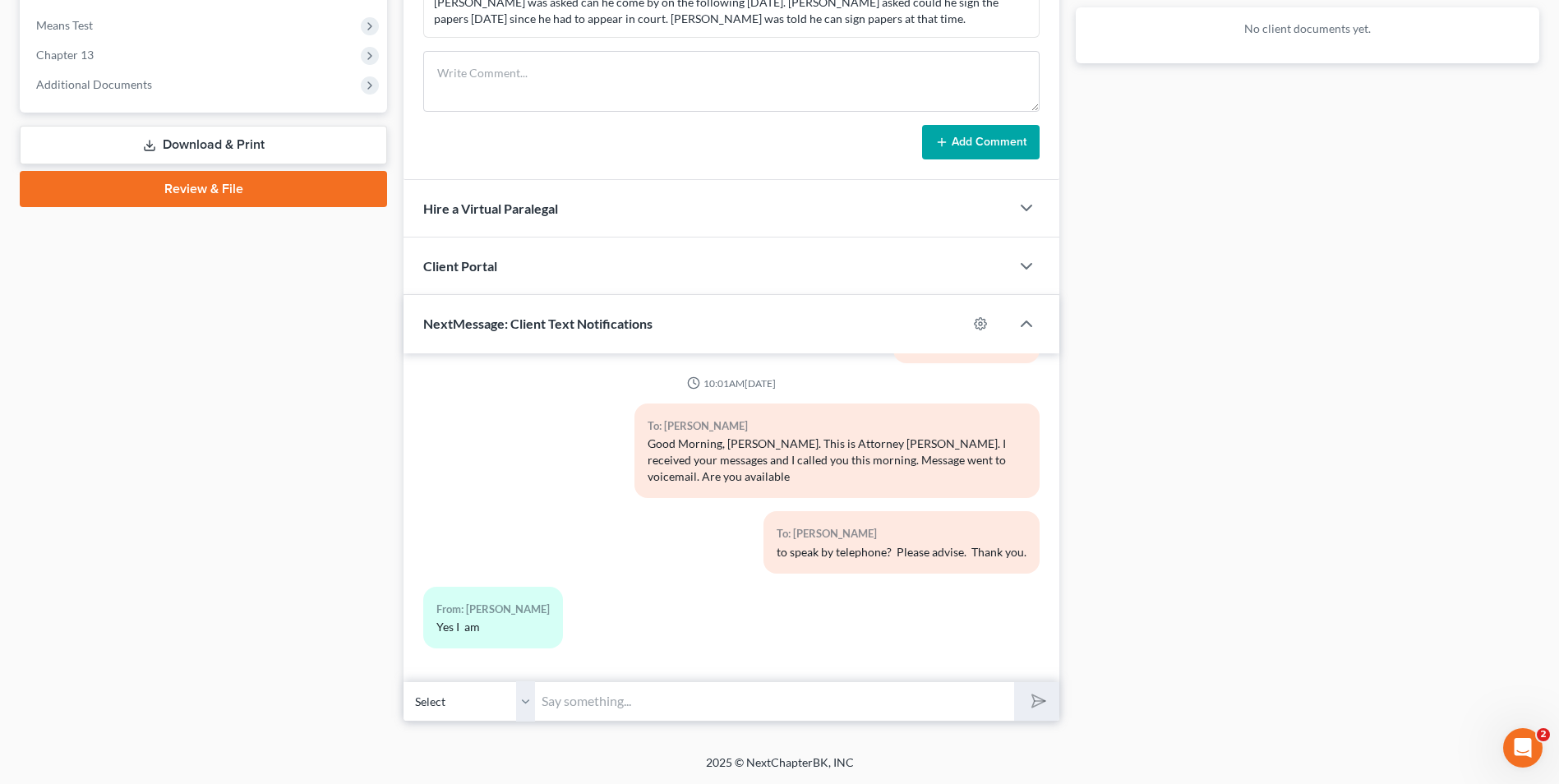
click at [601, 702] on input "text" at bounding box center [775, 701] width 479 height 40
type input "Ok. I will call you at 11 am. Thank you."
click at [1014, 681] on button "submit" at bounding box center [1037, 700] width 45 height 38
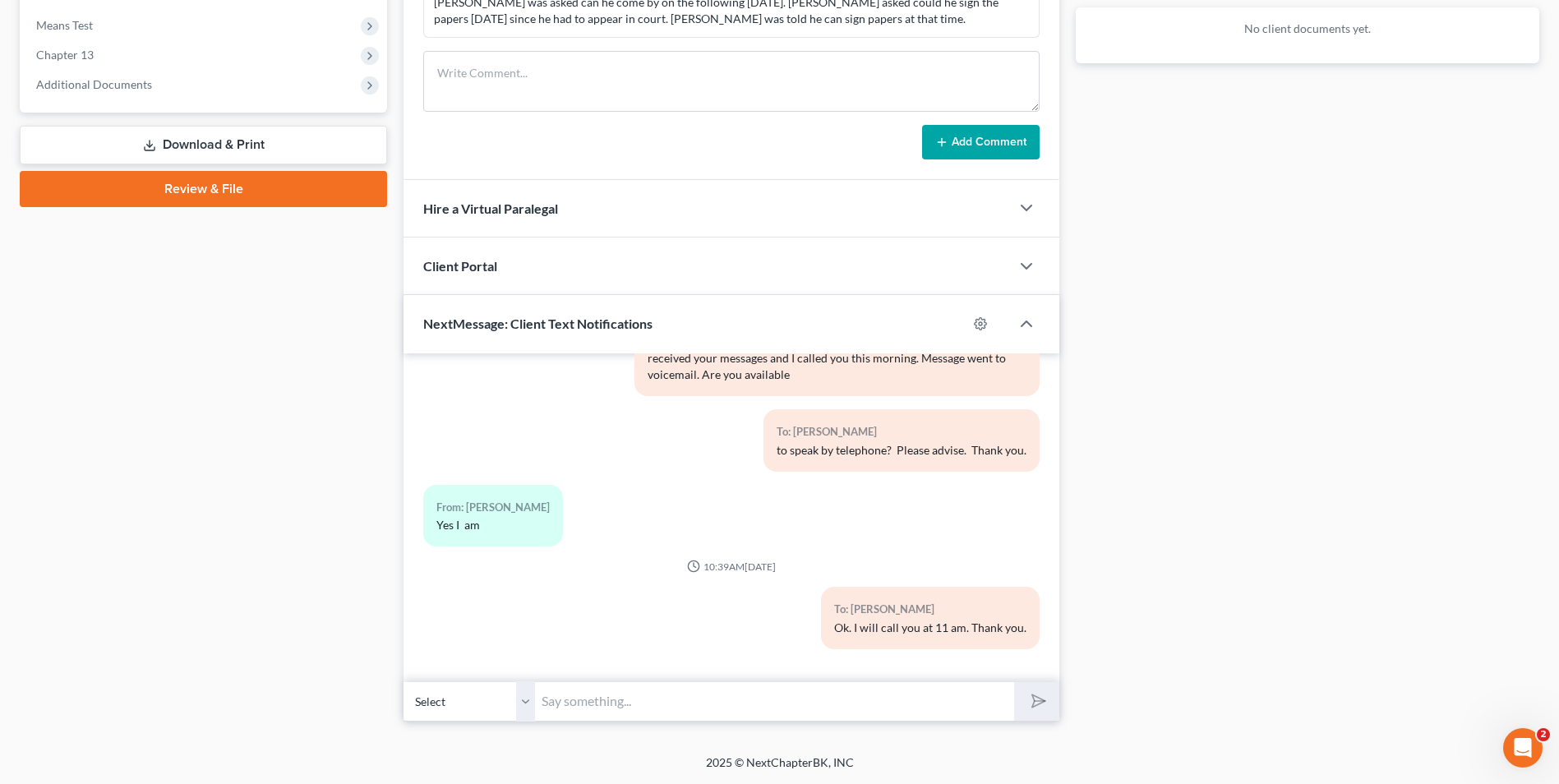
click at [533, 770] on div "2025 © NextChapterBK, INC" at bounding box center [780, 768] width 937 height 29
click at [511, 769] on div "2025 © NextChapterBK, INC" at bounding box center [780, 768] width 937 height 29
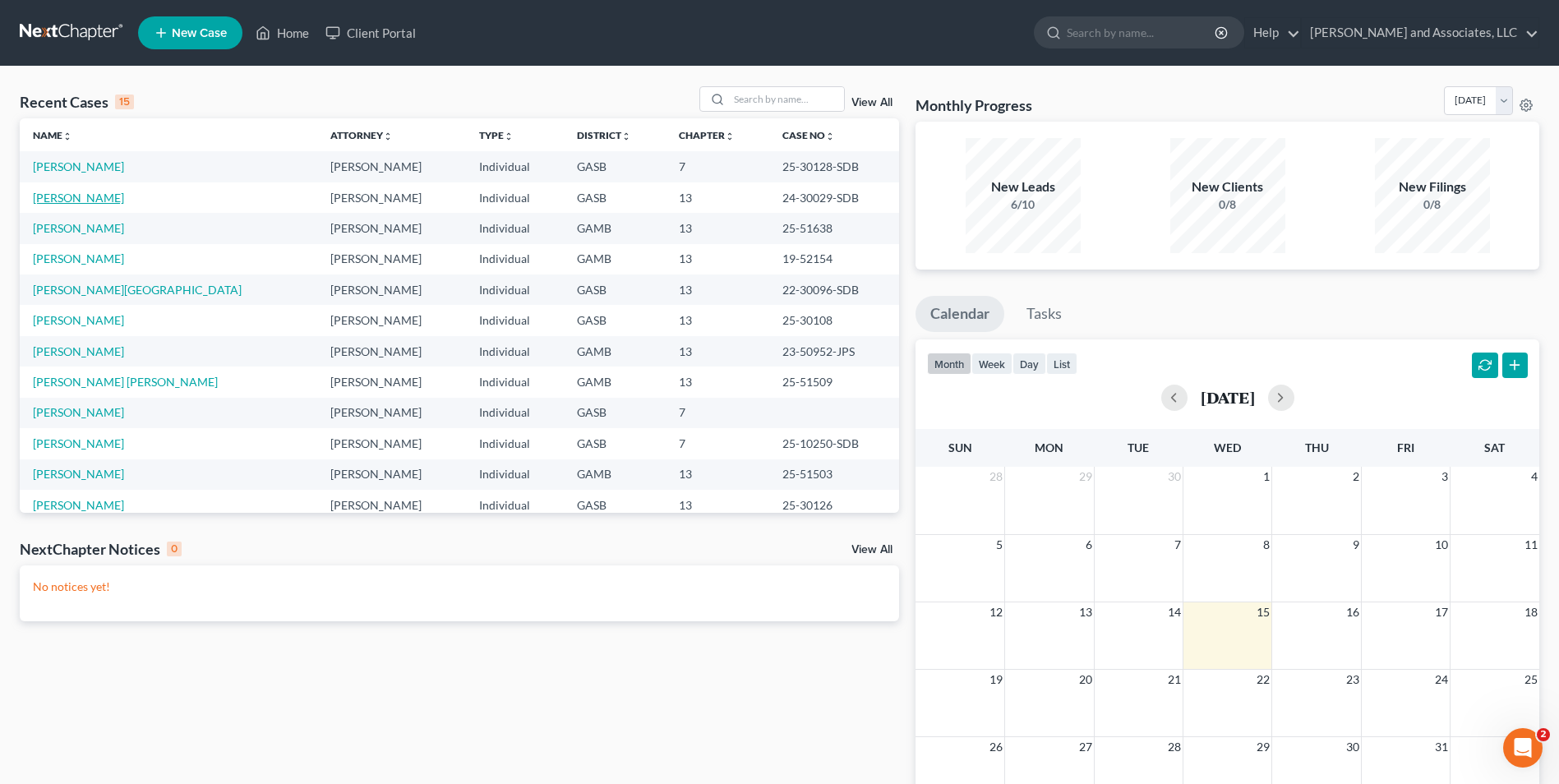
click at [70, 203] on link "[PERSON_NAME]" at bounding box center [78, 197] width 91 height 14
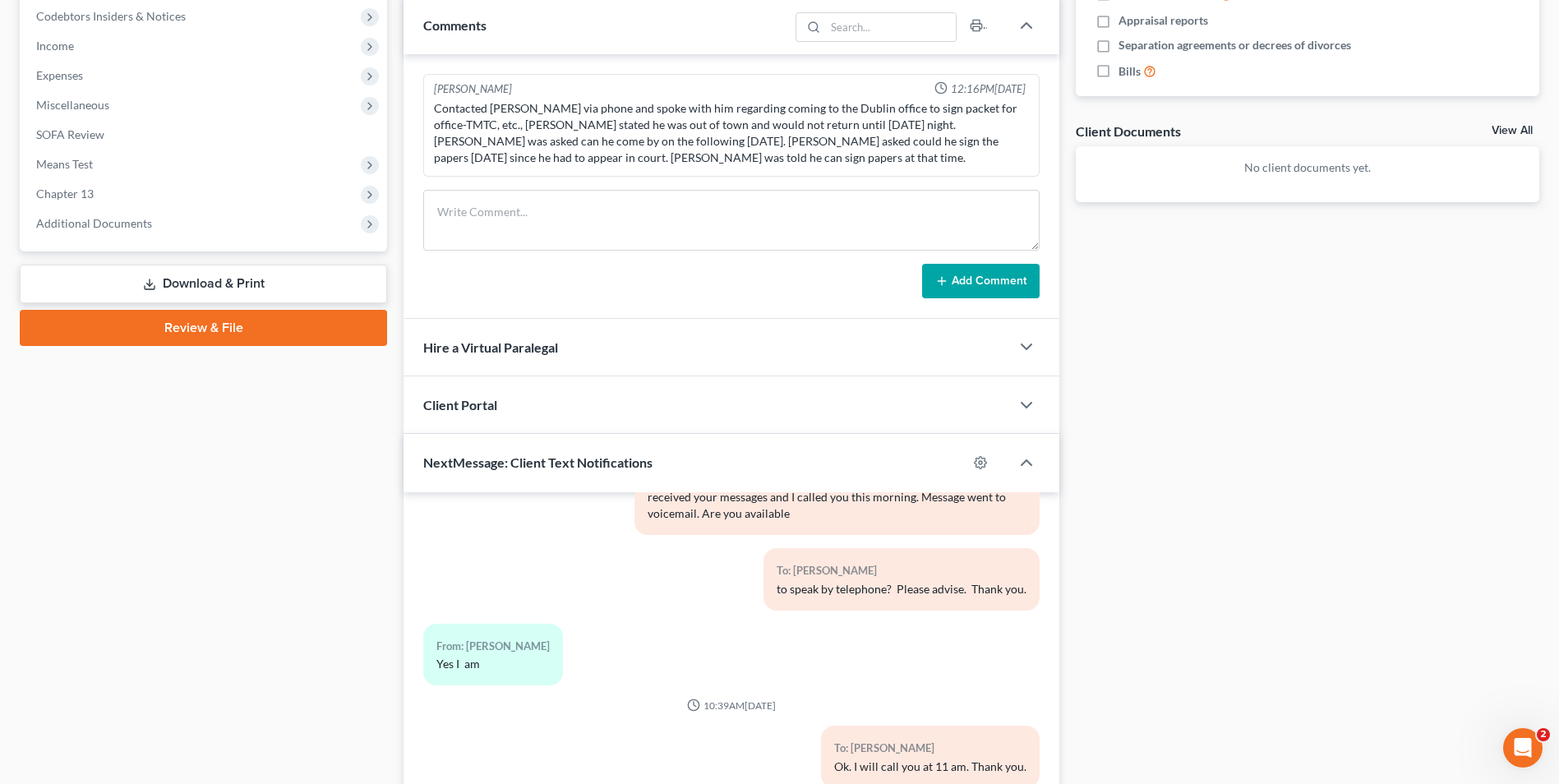
scroll to position [486, 0]
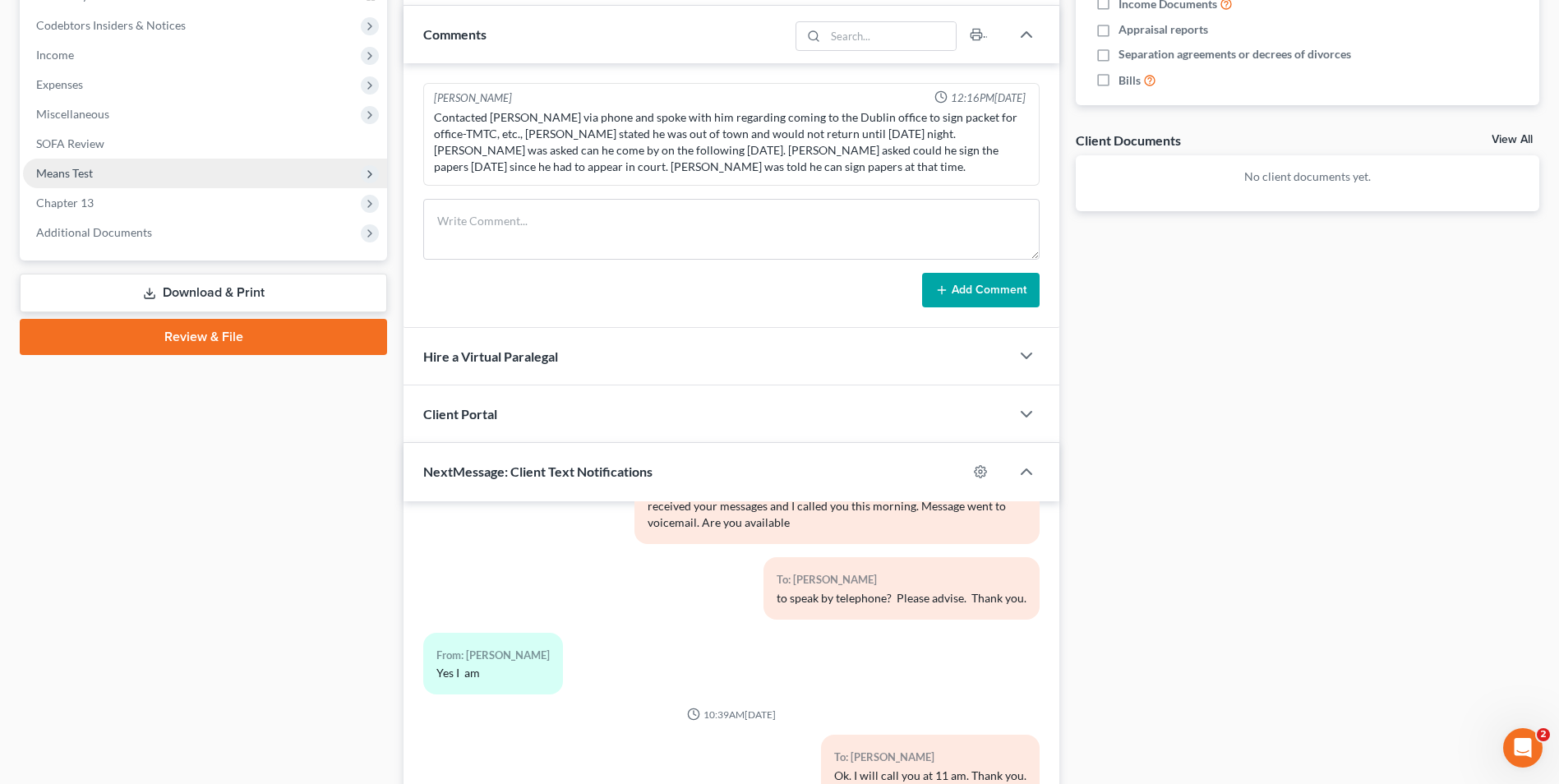
click at [111, 164] on span "Means Test" at bounding box center [205, 173] width 364 height 29
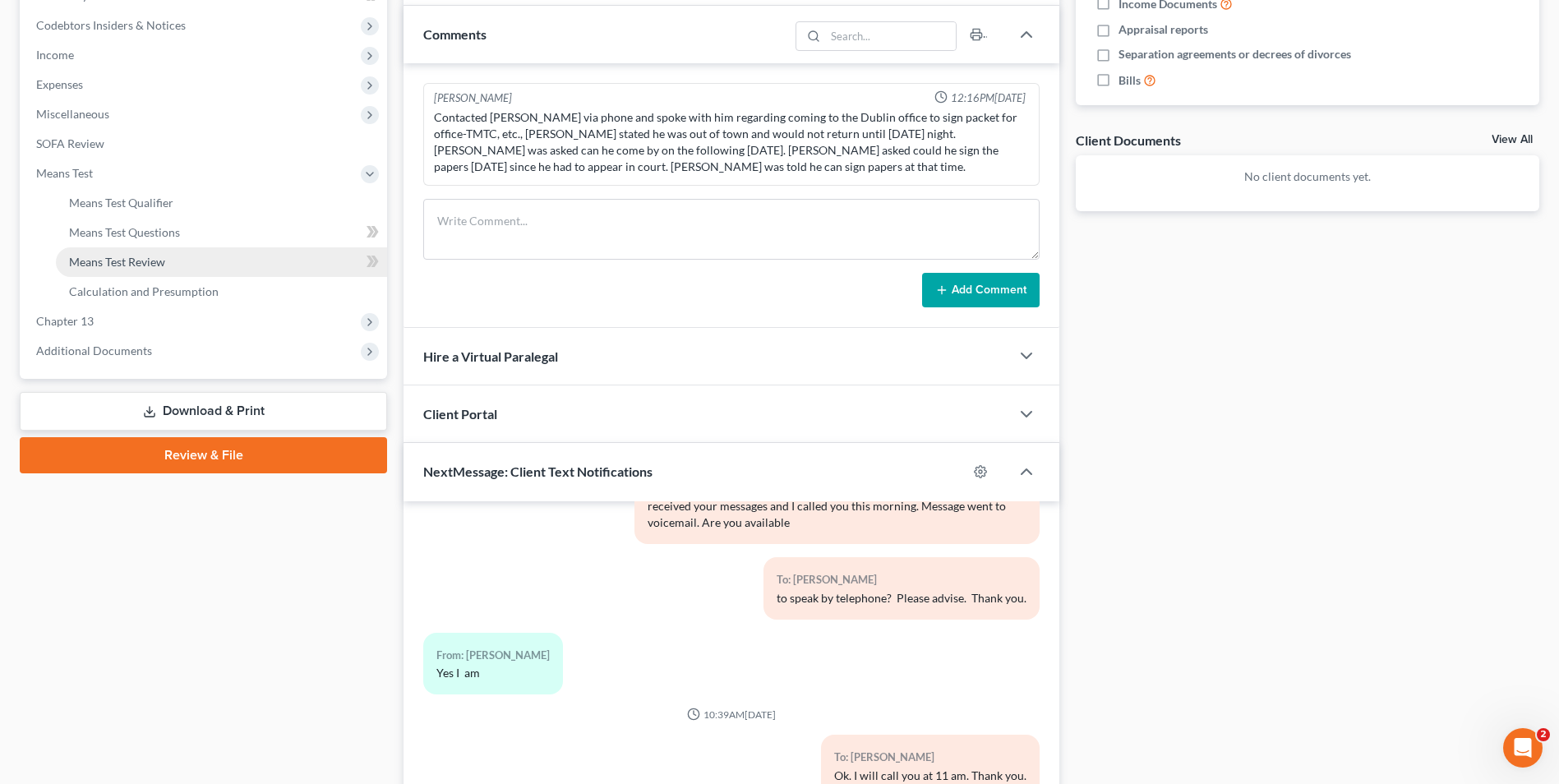
click at [148, 264] on span "Means Test Review" at bounding box center [117, 261] width 96 height 14
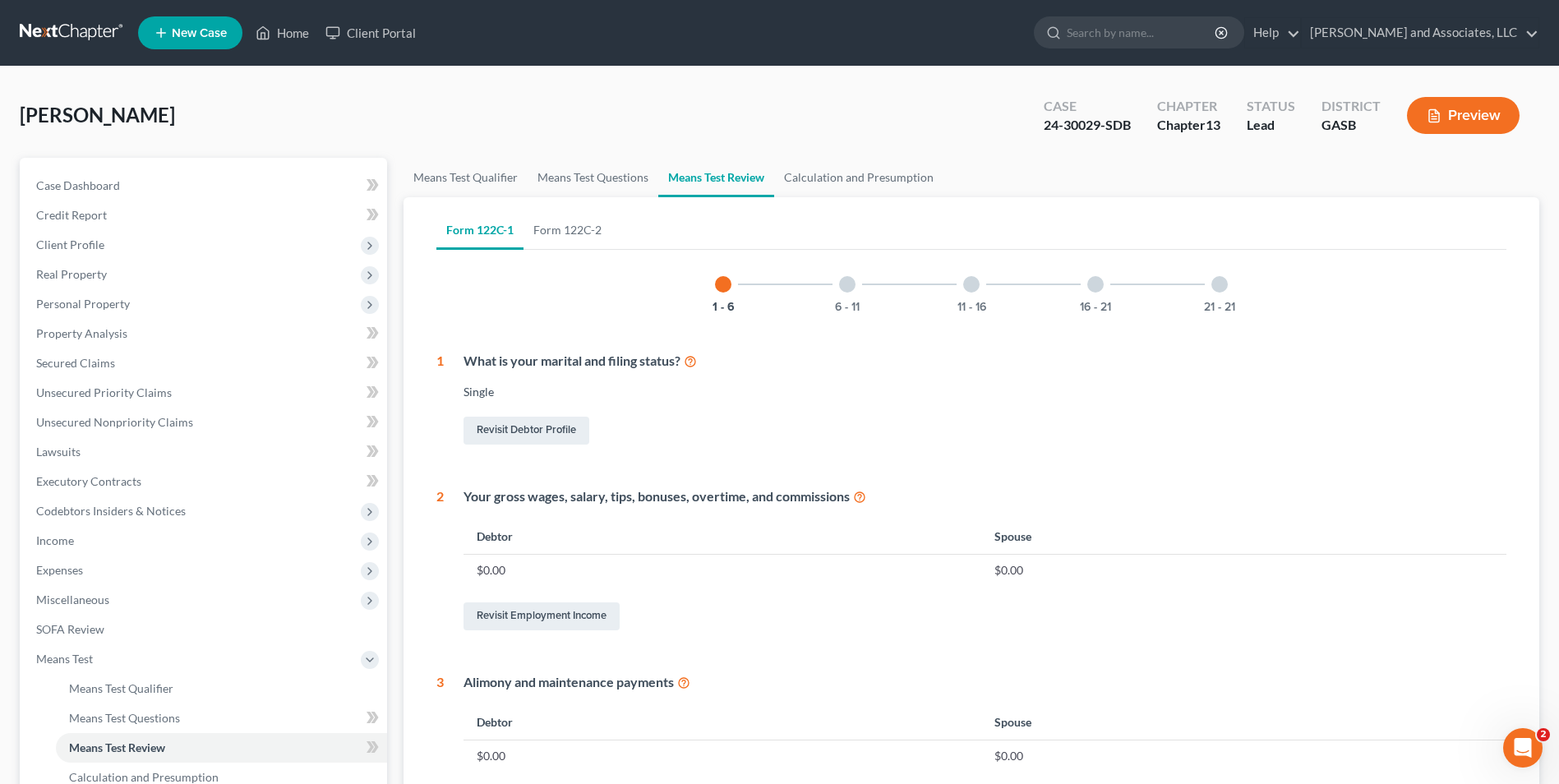
click at [1488, 114] on button "Preview" at bounding box center [1462, 115] width 112 height 37
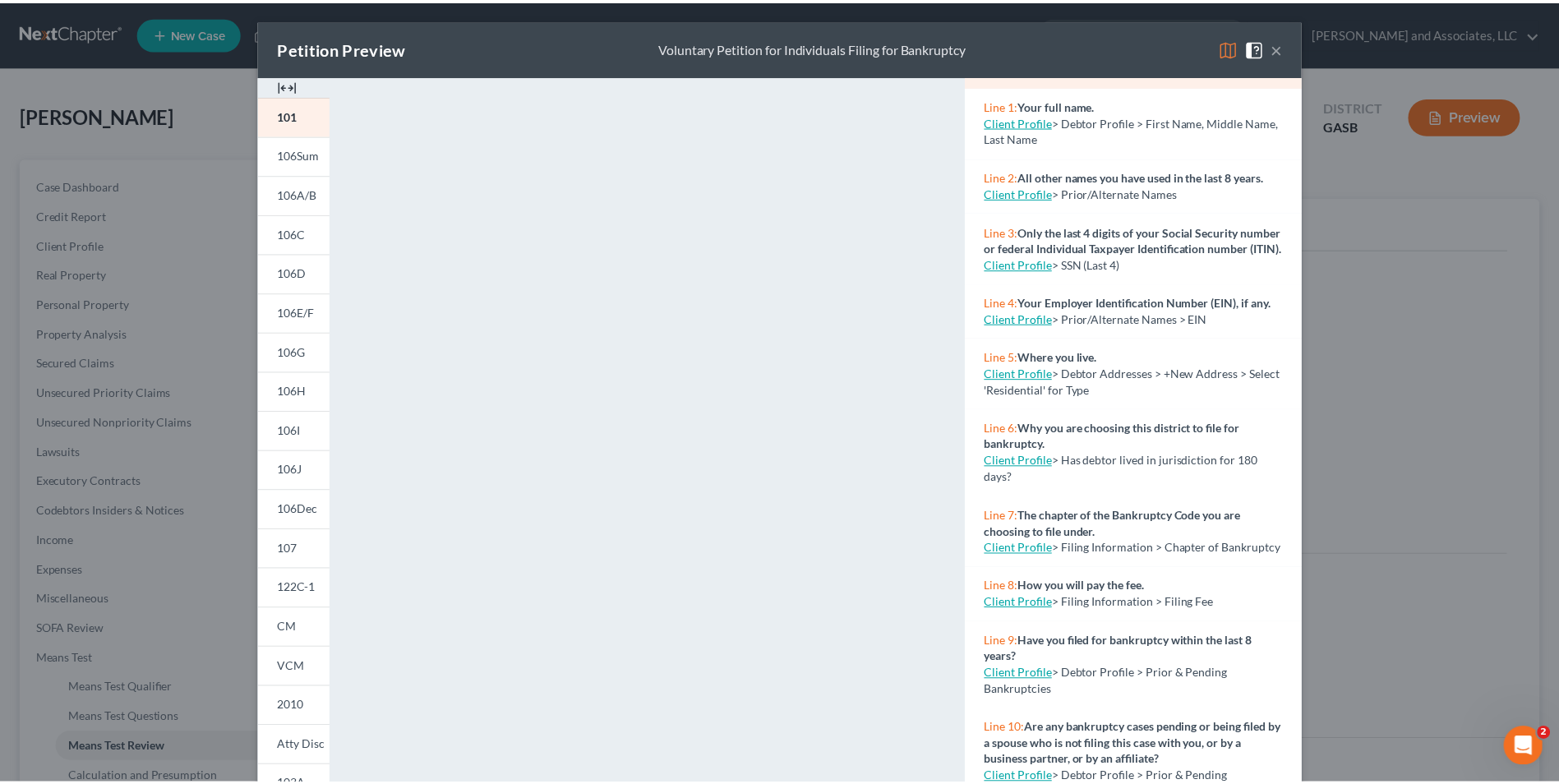
scroll to position [101, 0]
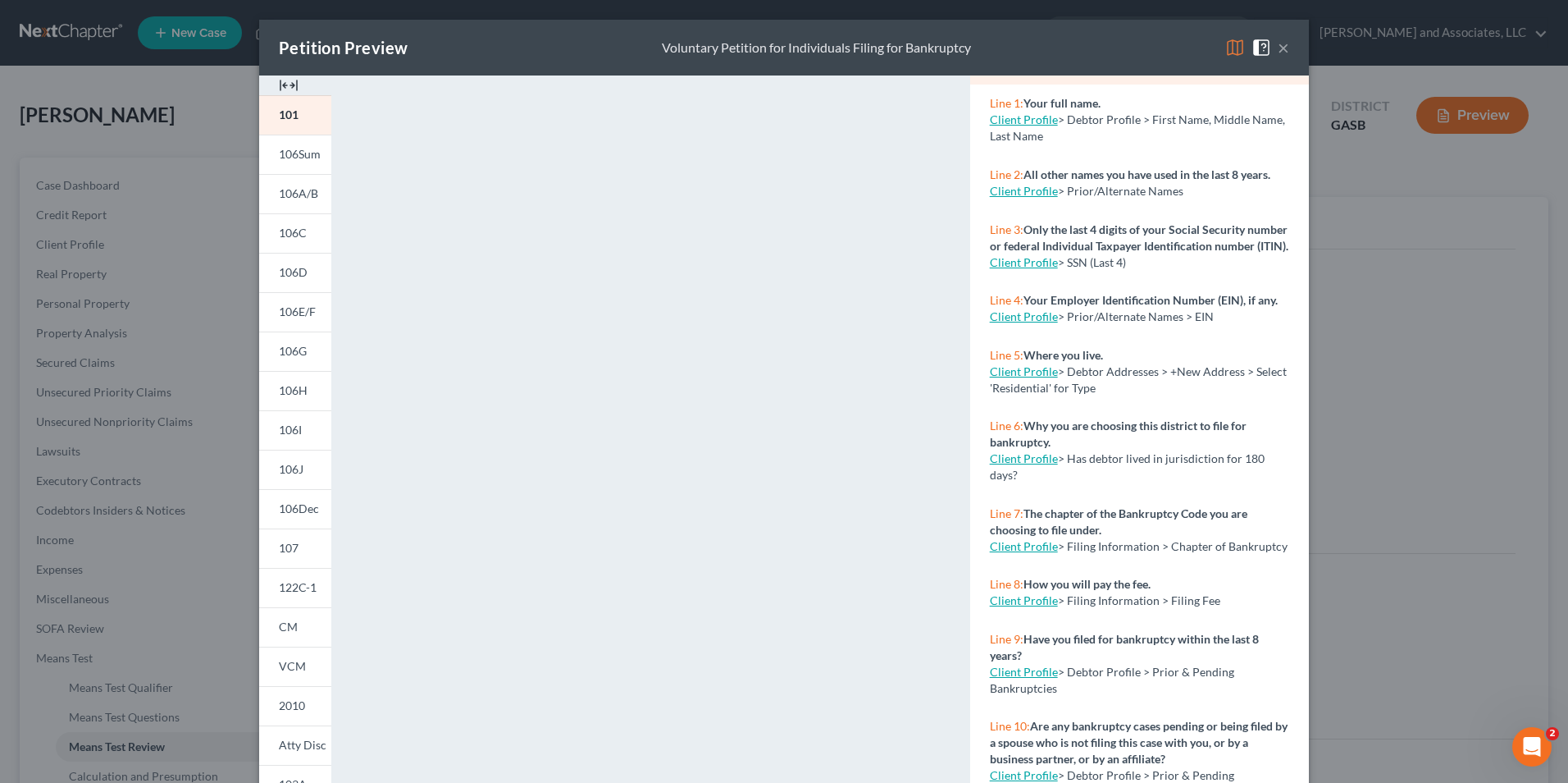
click at [1277, 44] on button "×" at bounding box center [1283, 48] width 12 height 20
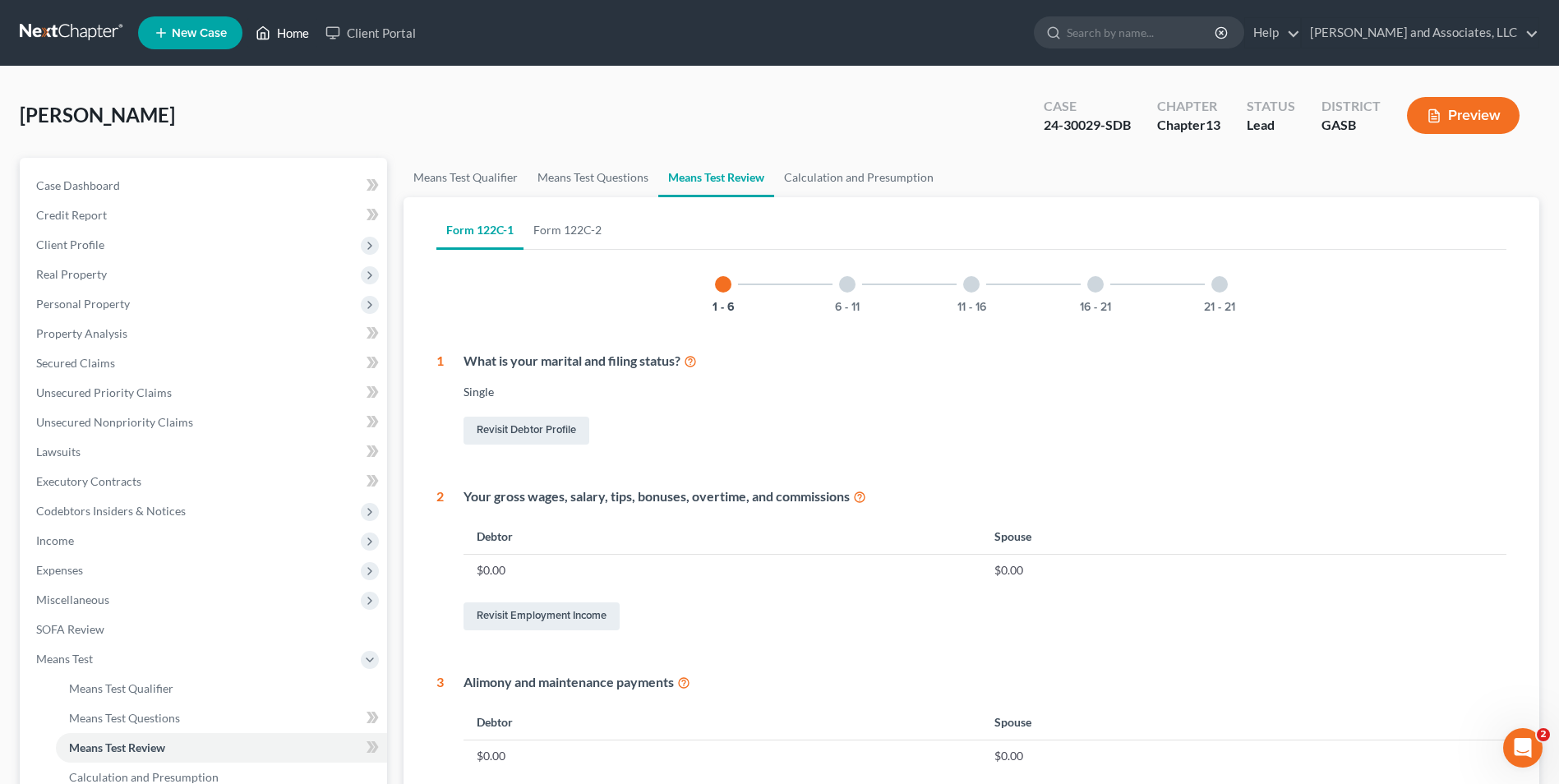
click at [294, 27] on link "Home" at bounding box center [282, 32] width 69 height 29
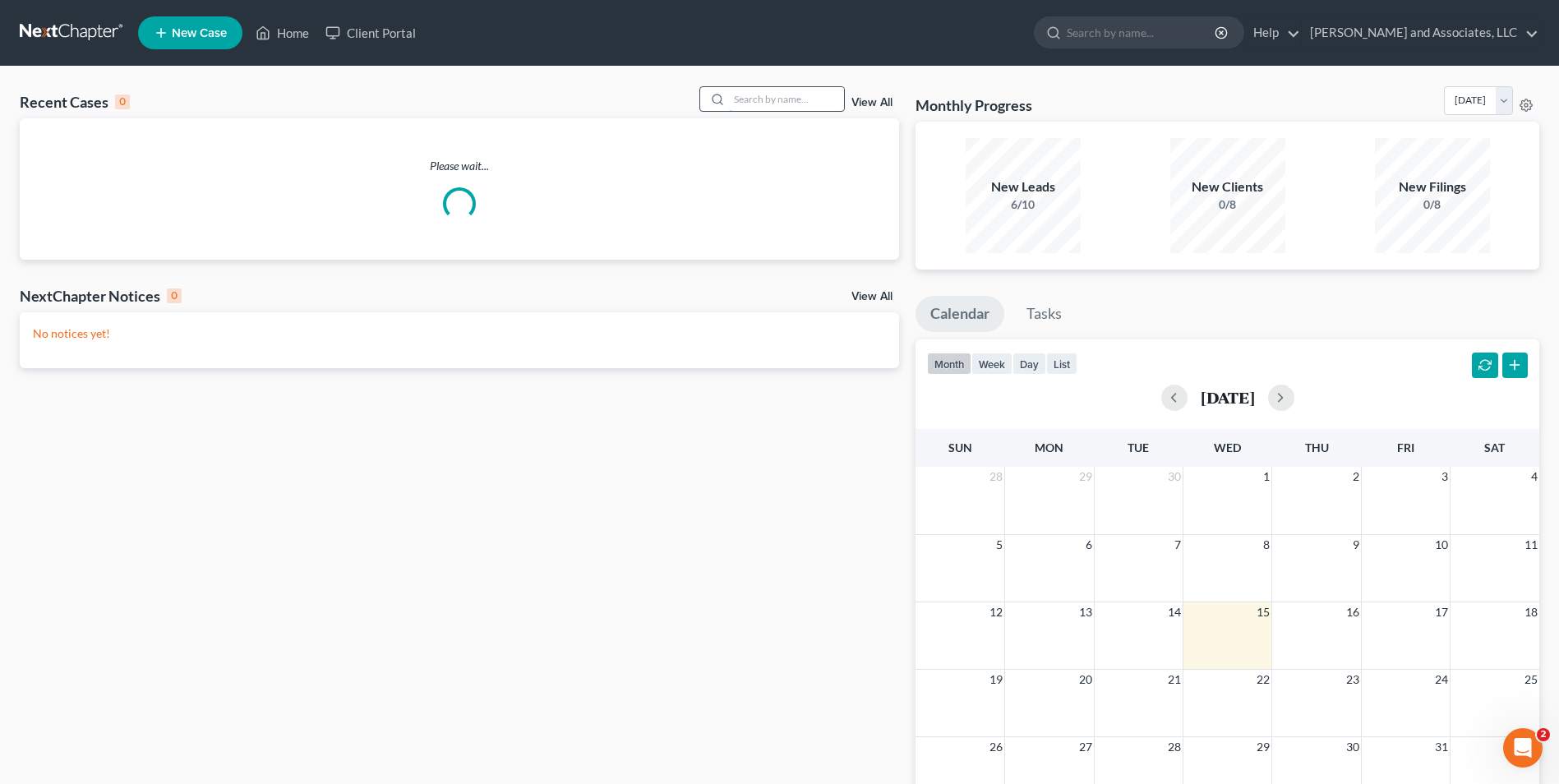
click at [789, 103] on input "search" at bounding box center [786, 99] width 115 height 23
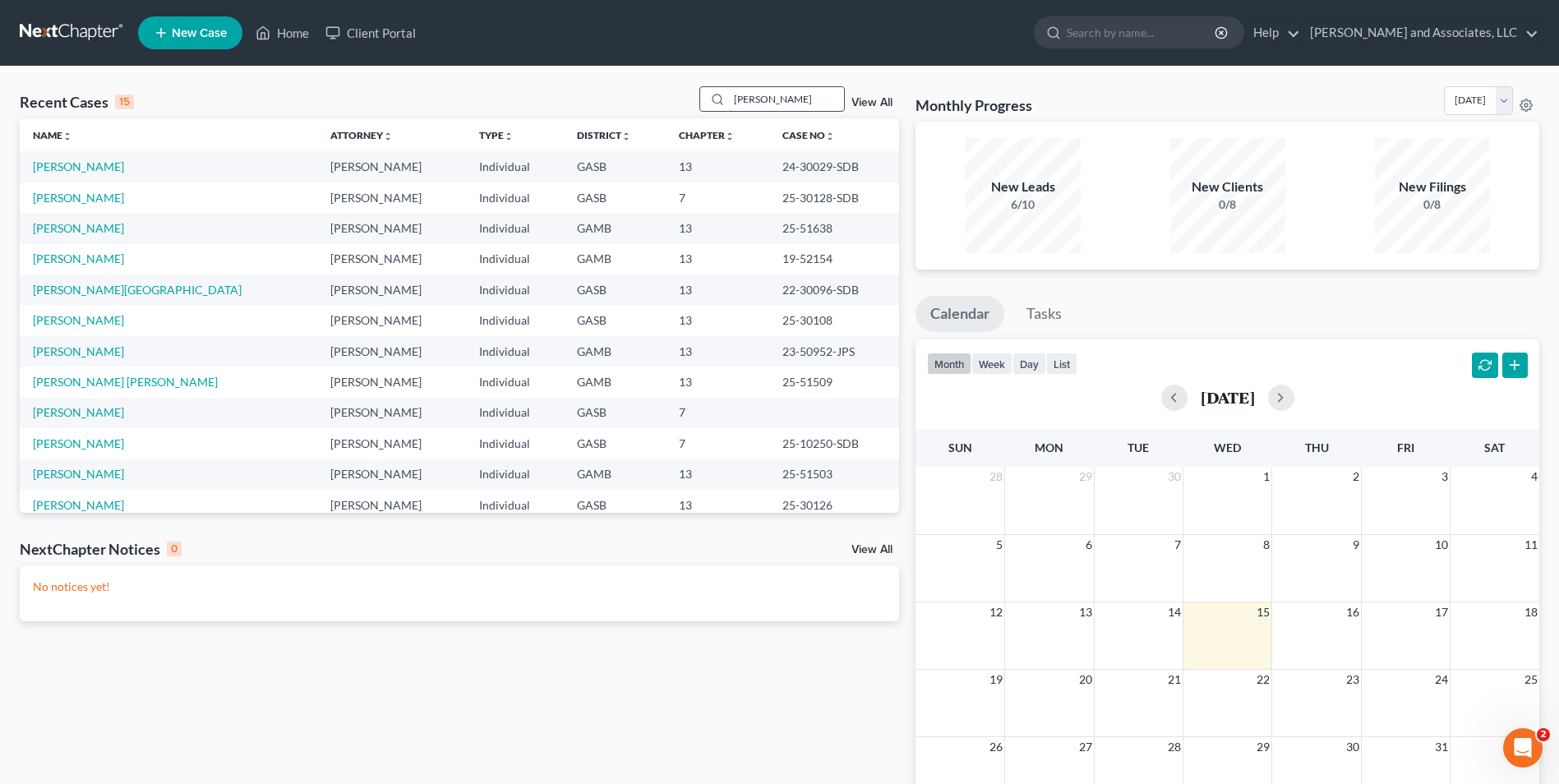
type input "todd"
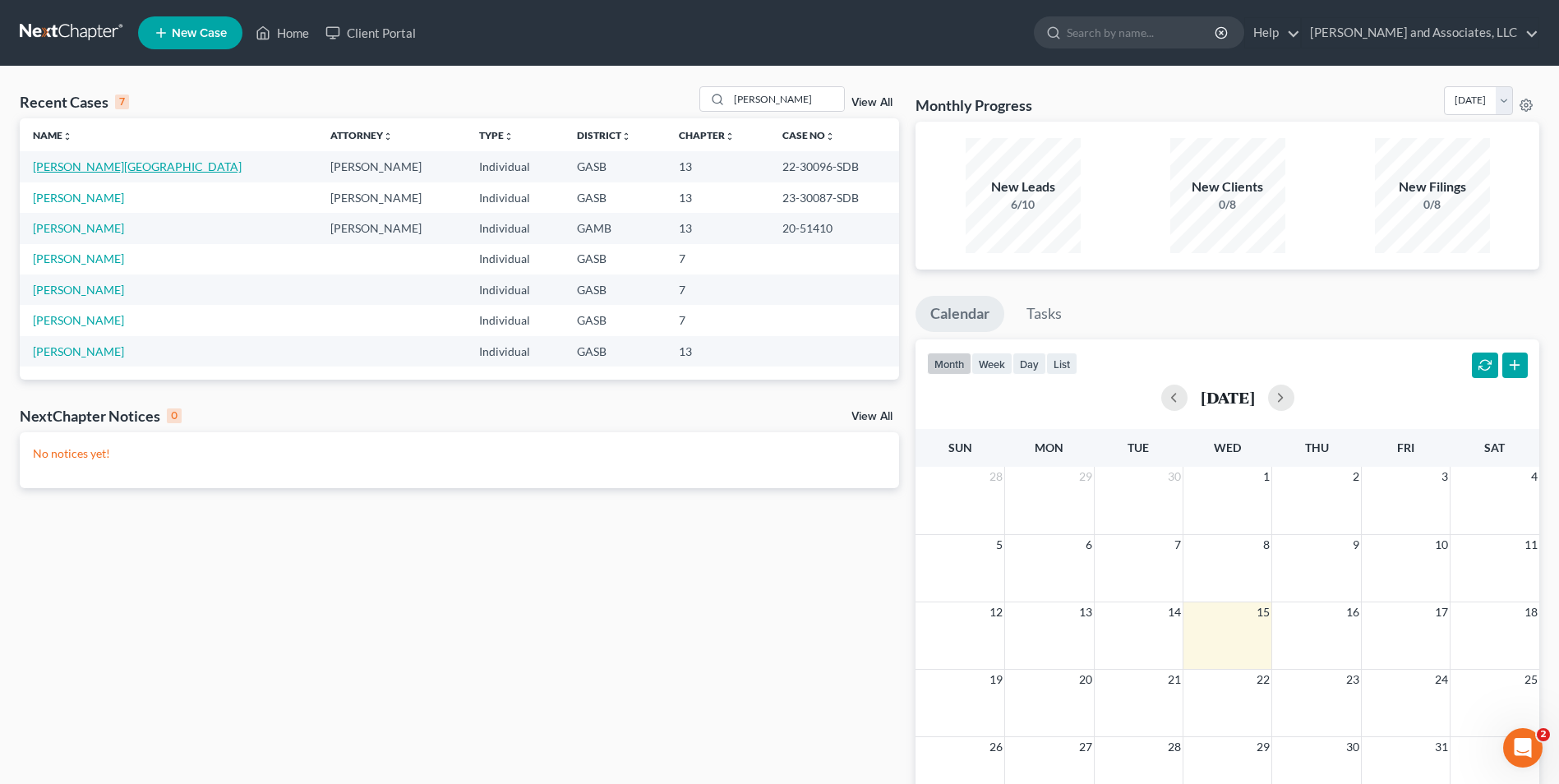
click at [77, 167] on link "Todd, Wenona" at bounding box center [137, 166] width 208 height 14
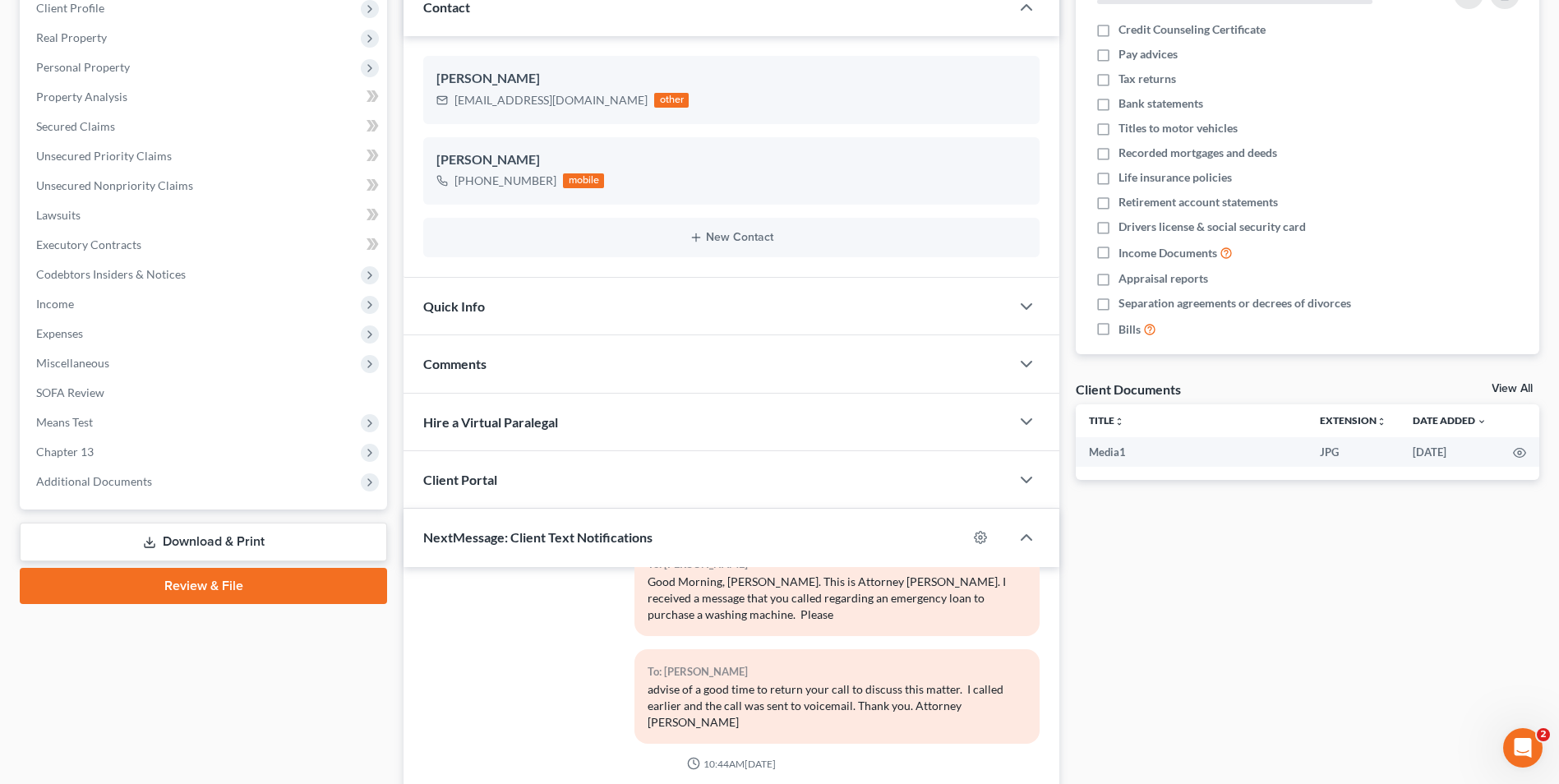
scroll to position [450, 0]
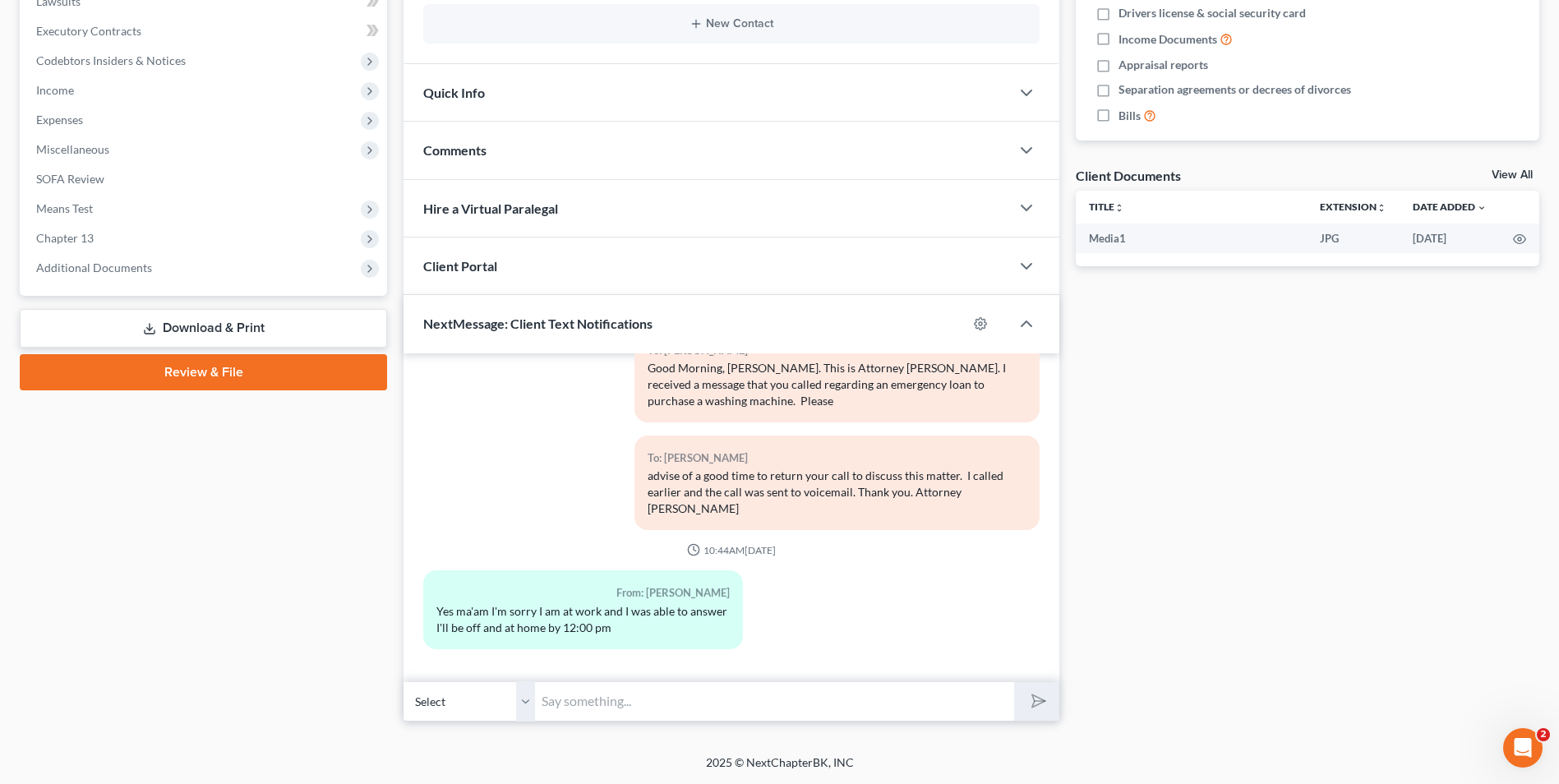
click at [605, 690] on input "text" at bounding box center [775, 701] width 479 height 40
type input "I will give you a call early afternoon. I will not be available at 12:00 pm."
click at [1014, 681] on button "submit" at bounding box center [1037, 700] width 45 height 38
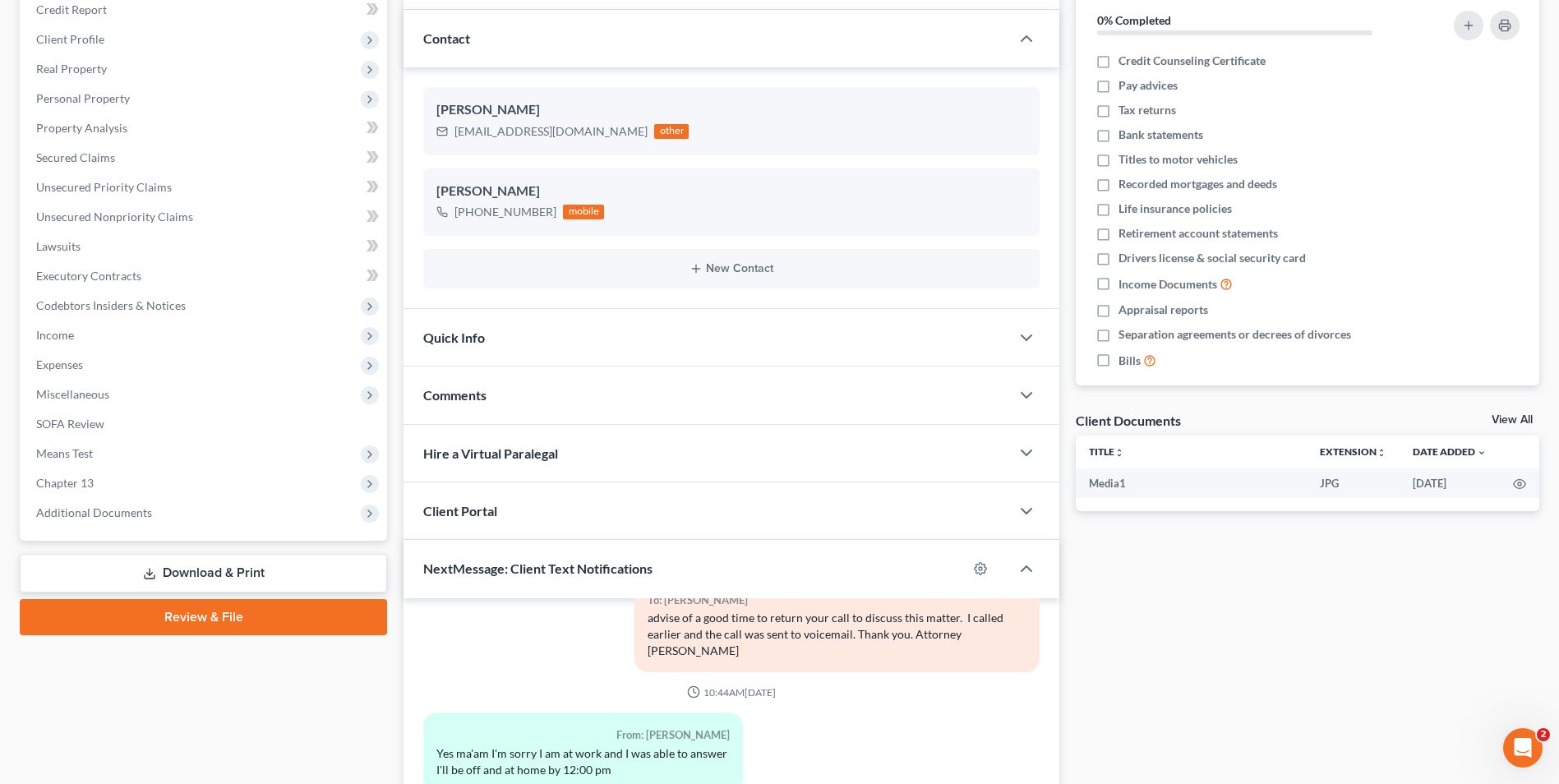
scroll to position [0, 0]
